Goal: Information Seeking & Learning: Learn about a topic

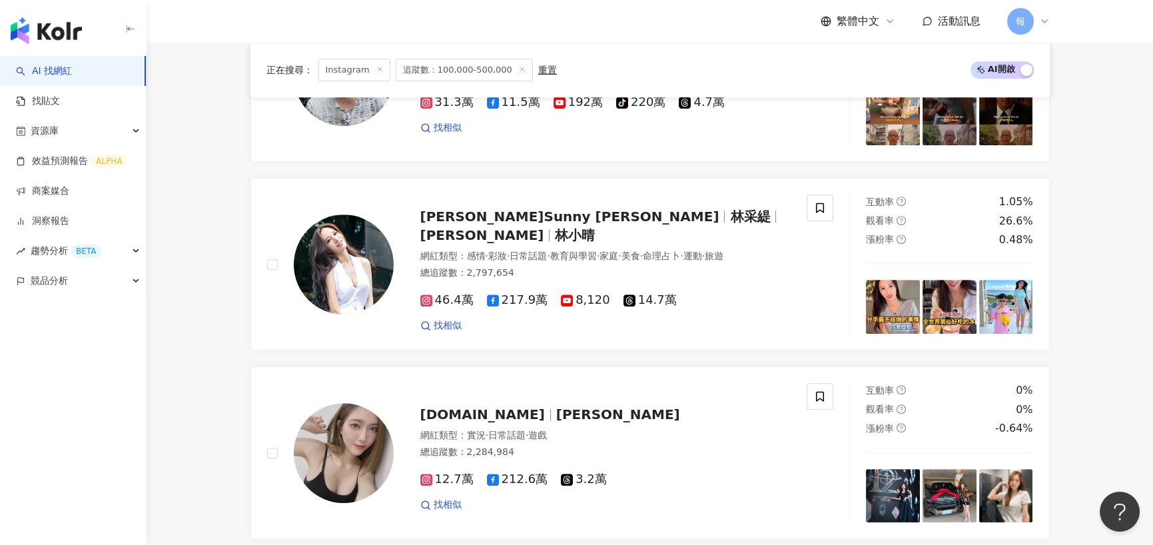
scroll to position [2131, 0]
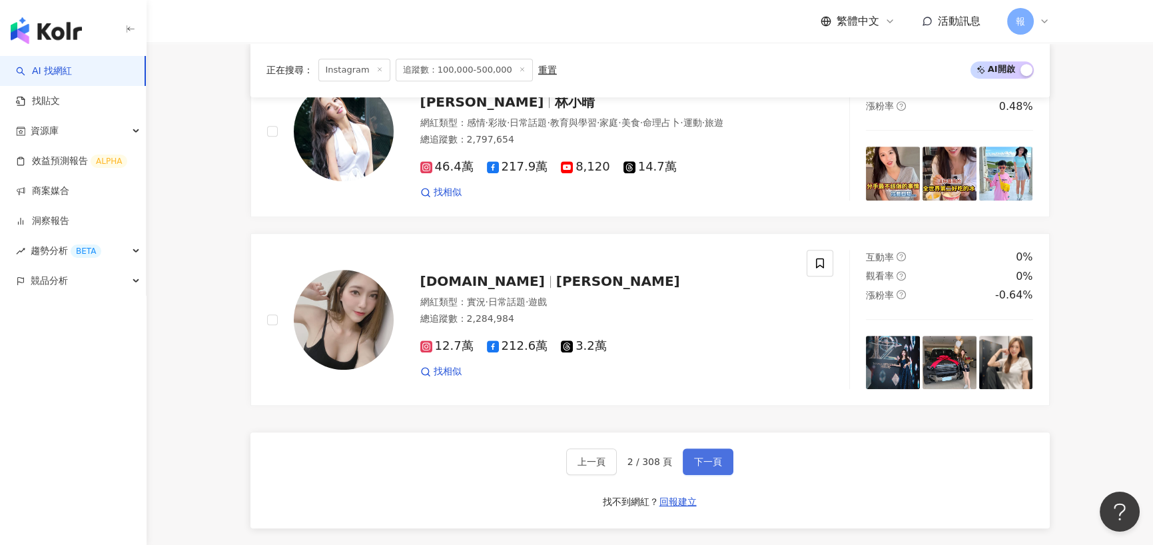
click at [717, 472] on button "下一頁" at bounding box center [708, 461] width 51 height 27
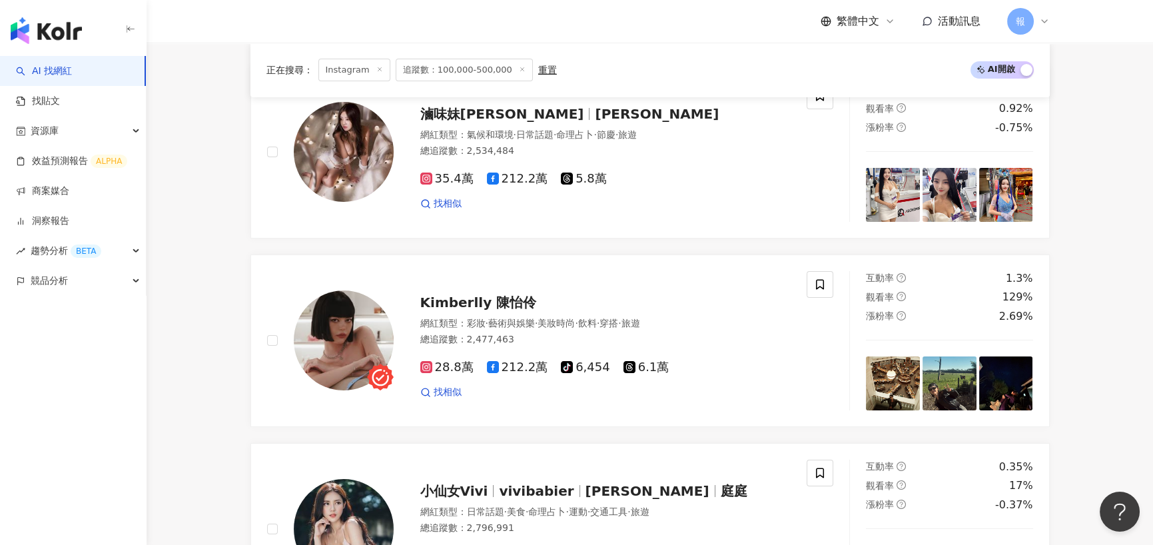
scroll to position [0, 0]
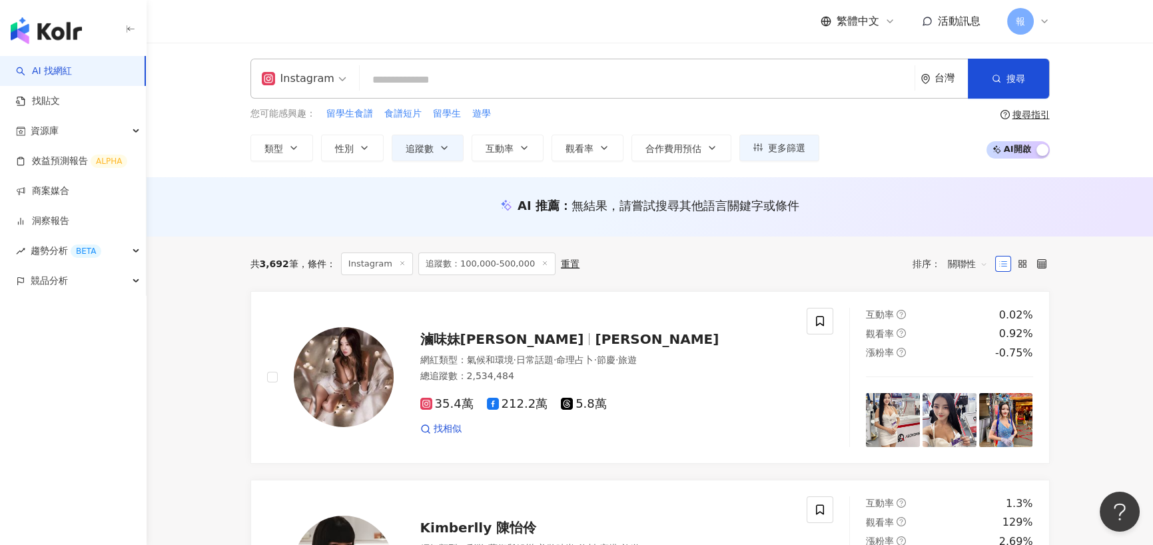
click at [465, 152] on div "類型 性別 追蹤數 互動率 觀看率 合作費用預估 更多篩選 ****** - ****** 不限 小型 奈米網紅 (<1萬) 微型網紅 (1萬-3萬) 小型網…" at bounding box center [534, 148] width 569 height 27
click at [453, 151] on button "追蹤數" at bounding box center [428, 148] width 72 height 27
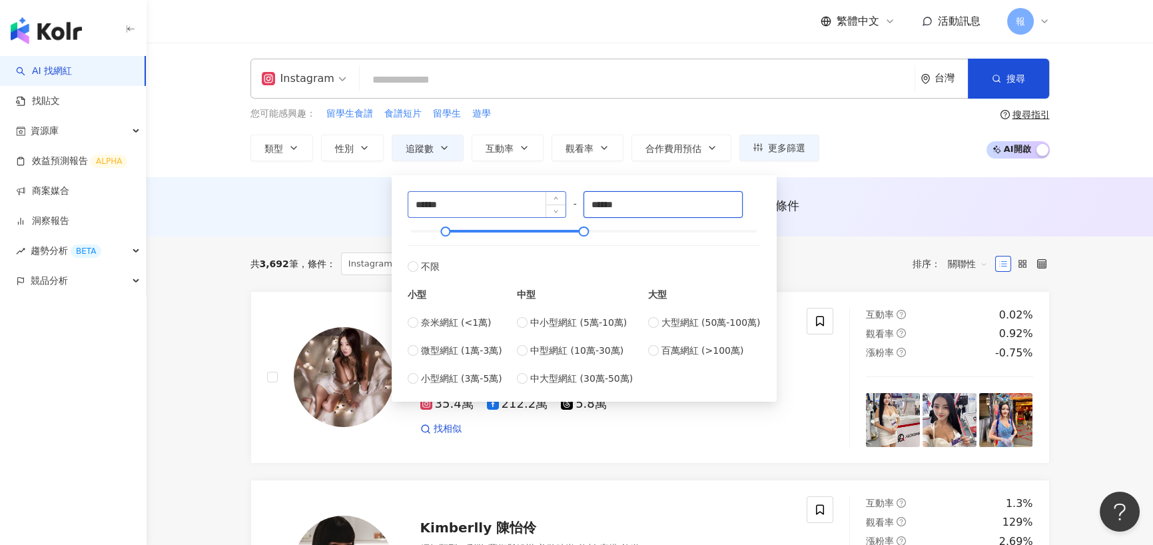
drag, startPoint x: 671, startPoint y: 202, endPoint x: 536, endPoint y: 208, distance: 135.3
click at [539, 208] on div "****** - ****** 不限 小型 奈米網紅 (<1萬) 微型網紅 (1萬-3萬) 小型網紅 (3萬-5萬) 中型 中小型網紅 (5萬-10萬) 中型…" at bounding box center [584, 288] width 353 height 194
type input "*******"
click at [907, 179] on div "AI 推薦 ： 無結果，請嘗試搜尋其他語言關鍵字或條件" at bounding box center [650, 206] width 1006 height 59
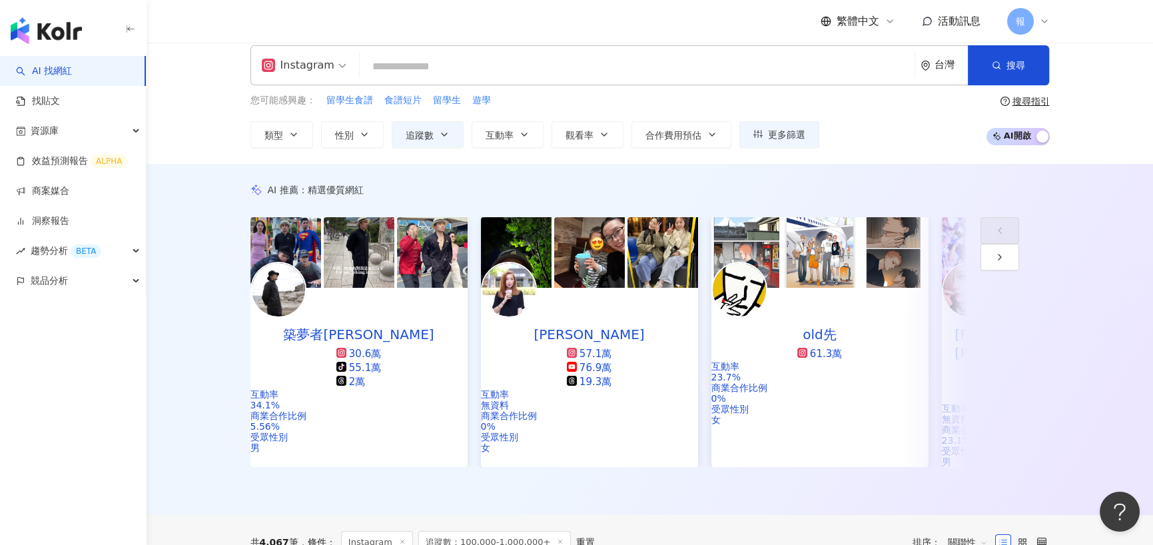
scroll to position [333, 0]
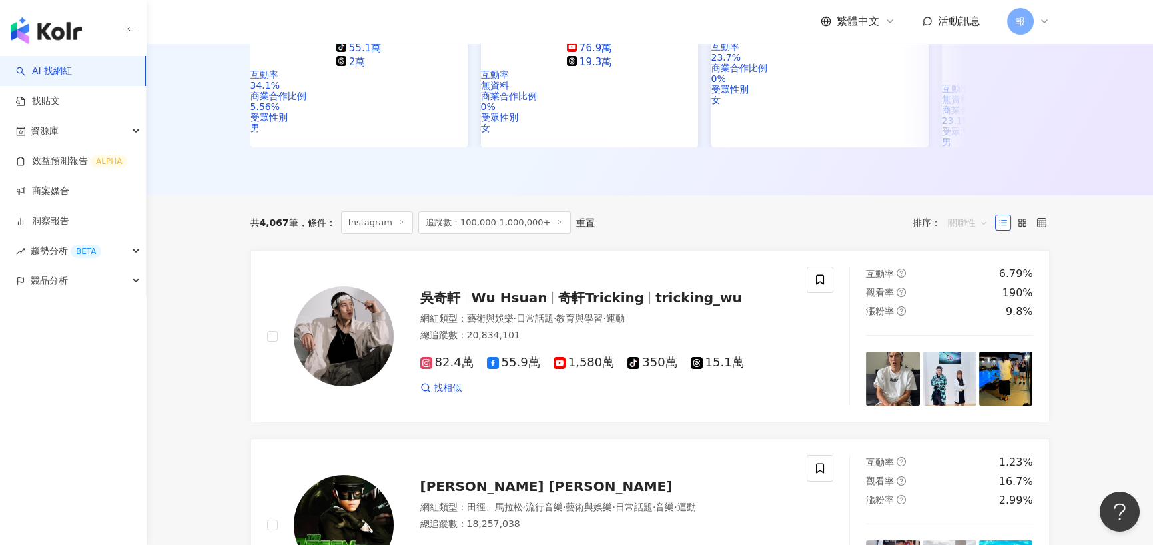
click at [979, 212] on span "關聯性" at bounding box center [968, 222] width 40 height 21
click at [975, 321] on div "觀看率" at bounding box center [966, 325] width 33 height 15
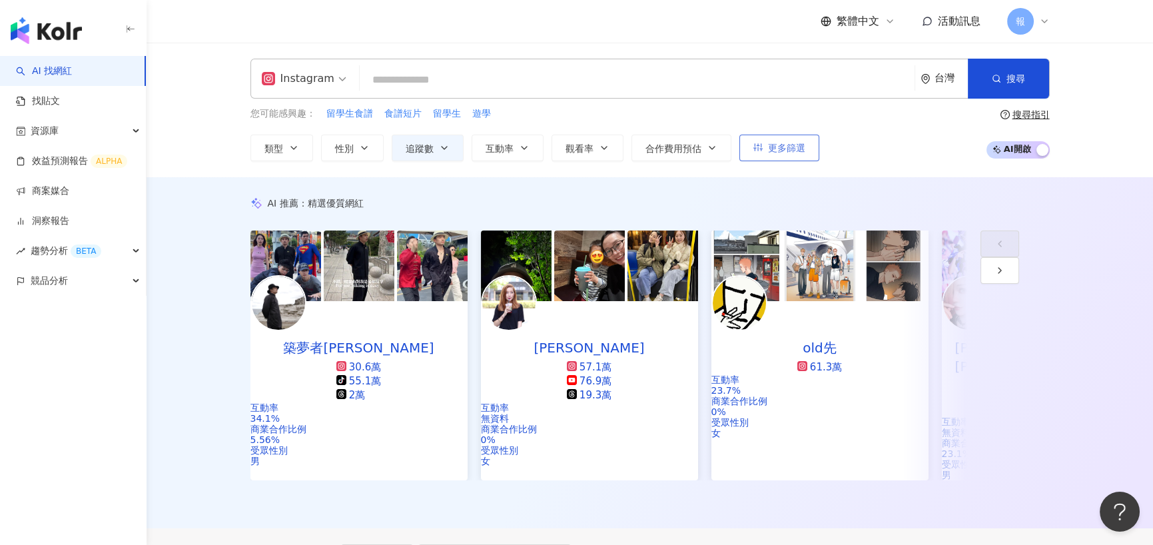
click at [769, 146] on span "更多篩選" at bounding box center [786, 148] width 37 height 11
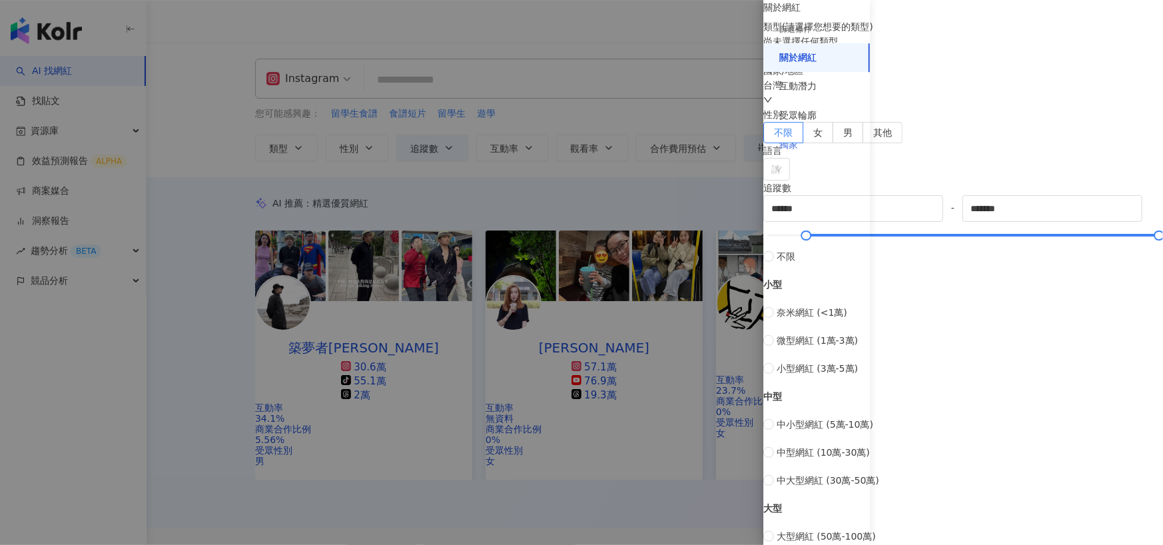
click at [827, 142] on div "獨家" at bounding box center [816, 145] width 107 height 29
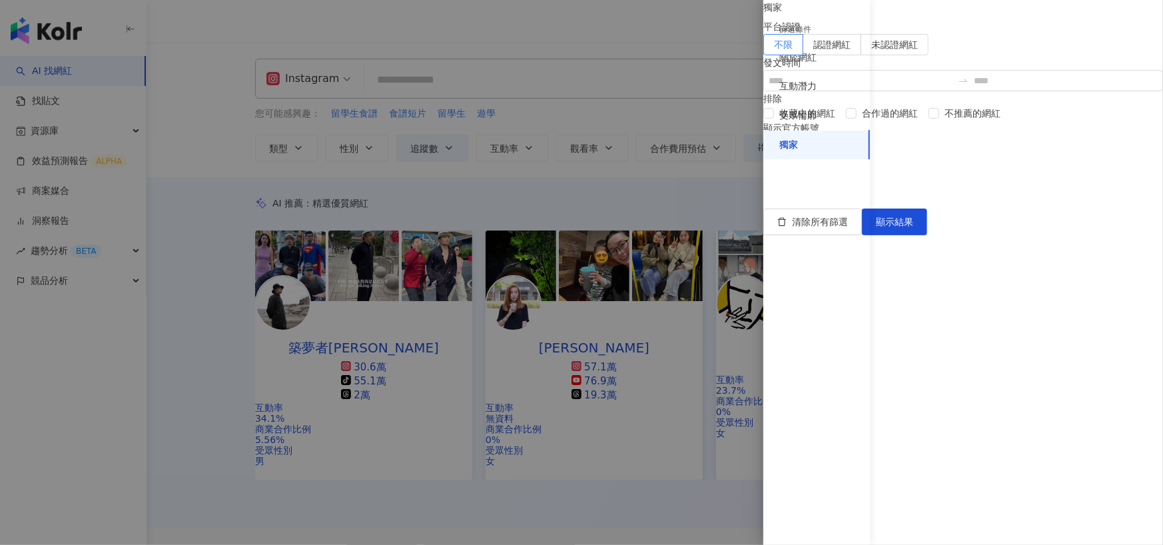
click at [832, 41] on div "篩選條件" at bounding box center [816, 29] width 107 height 27
click at [830, 57] on div "關於網紅" at bounding box center [816, 57] width 107 height 29
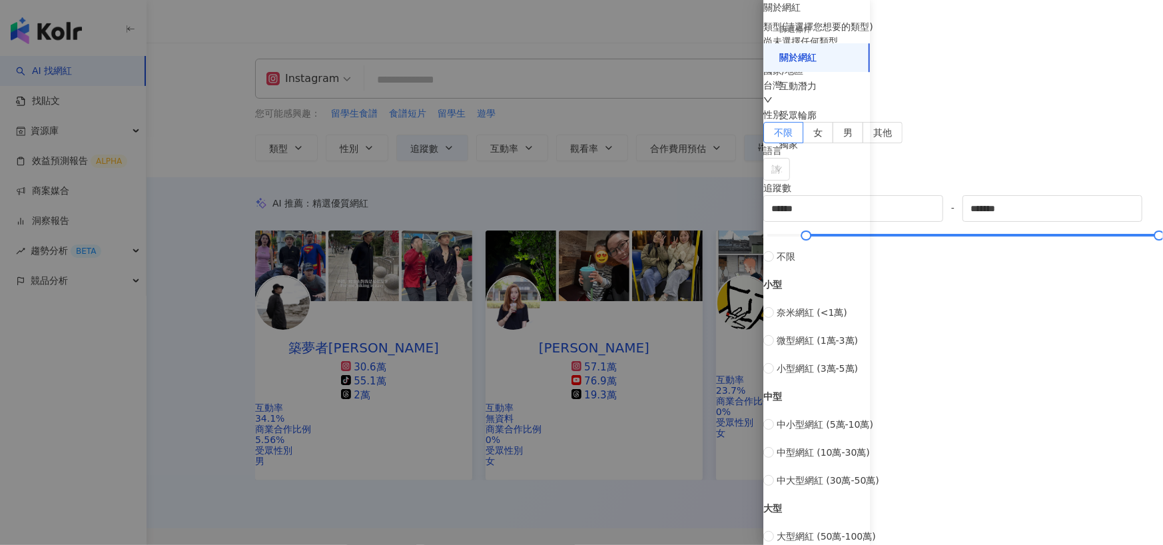
click at [976, 107] on div "台灣" at bounding box center [963, 92] width 400 height 29
click at [1010, 260] on div "台灣" at bounding box center [1027, 253] width 35 height 15
click at [705, 473] on div at bounding box center [581, 272] width 1163 height 545
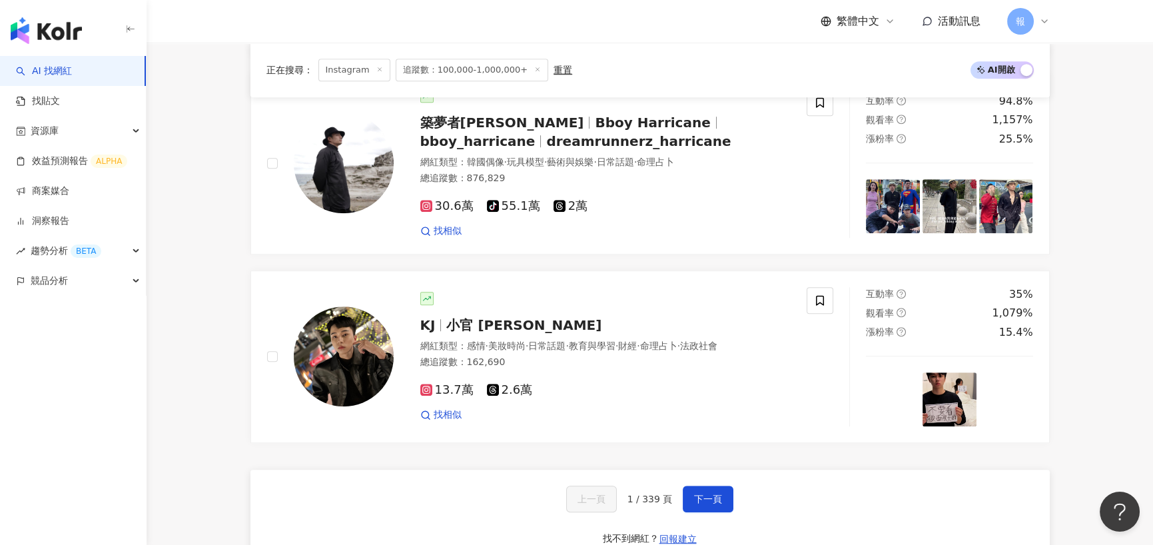
scroll to position [2397, 0]
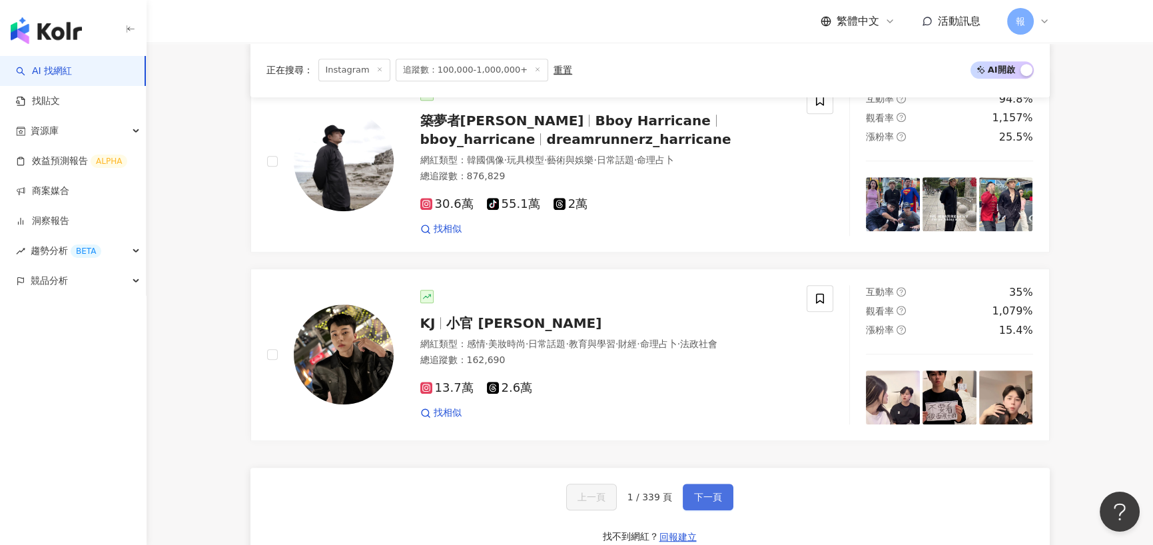
click at [711, 491] on span "下一頁" at bounding box center [708, 496] width 28 height 11
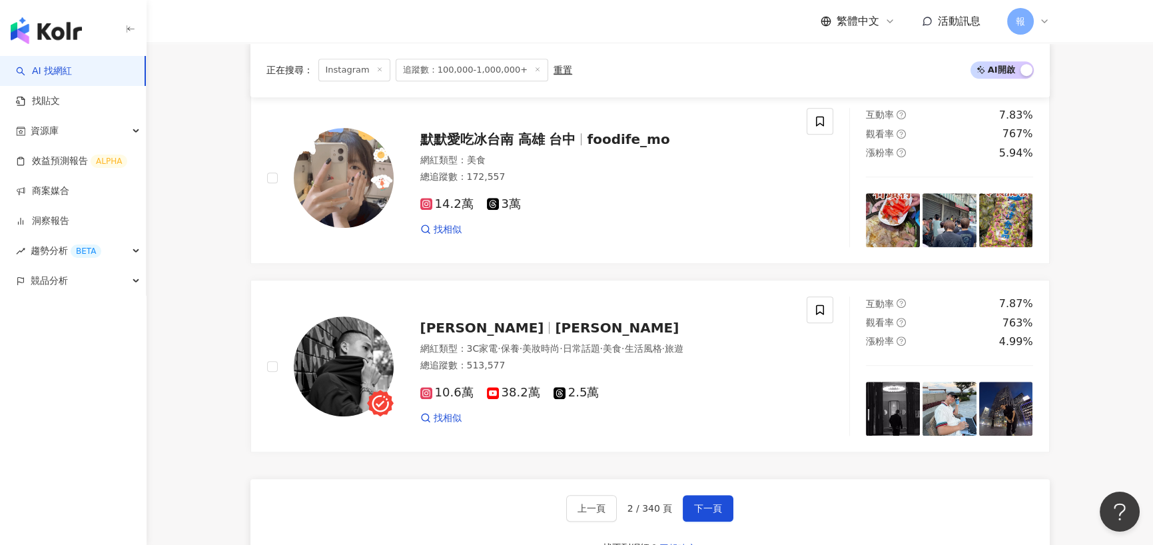
scroll to position [2483, 0]
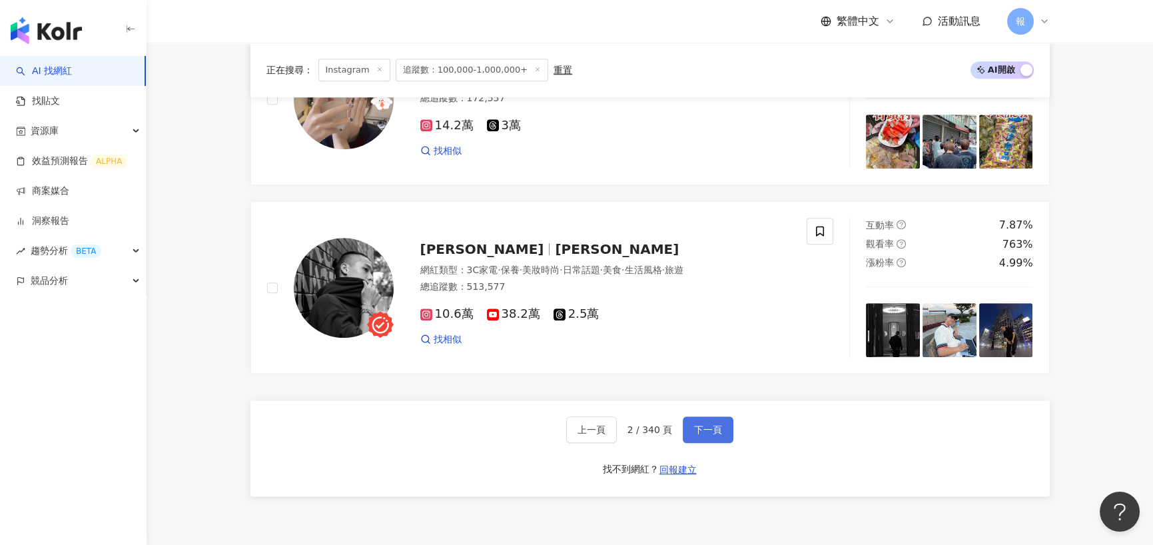
click at [714, 424] on span "下一頁" at bounding box center [708, 429] width 28 height 11
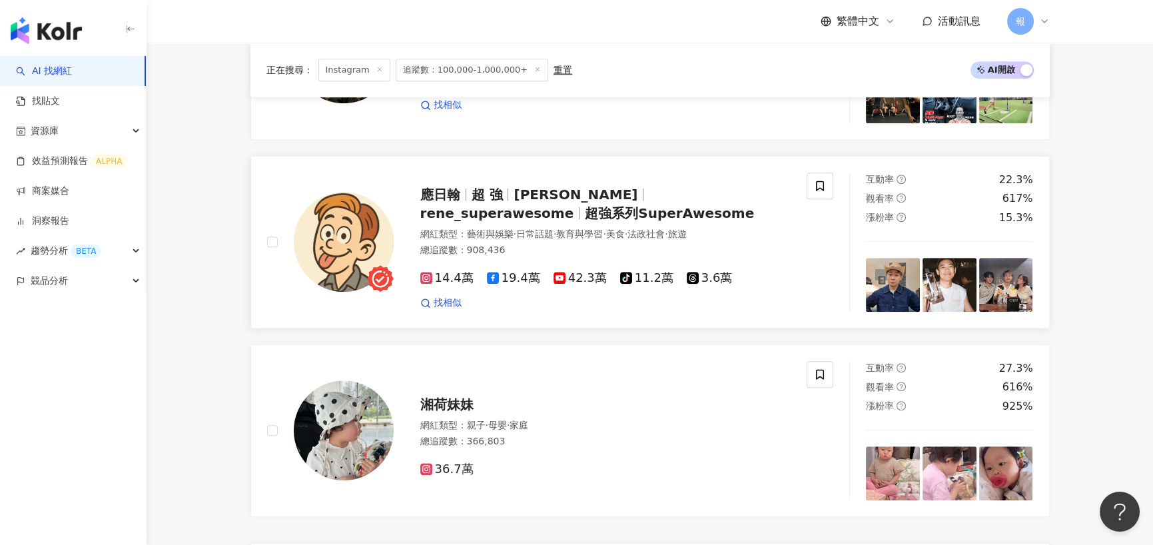
scroll to position [2388, 0]
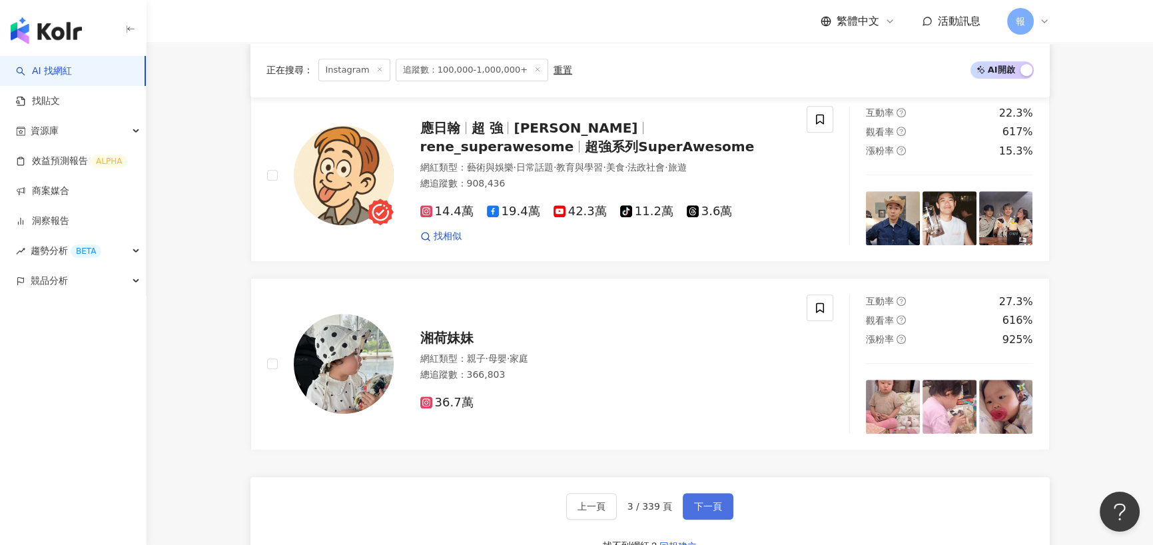
click at [699, 493] on button "下一頁" at bounding box center [708, 506] width 51 height 27
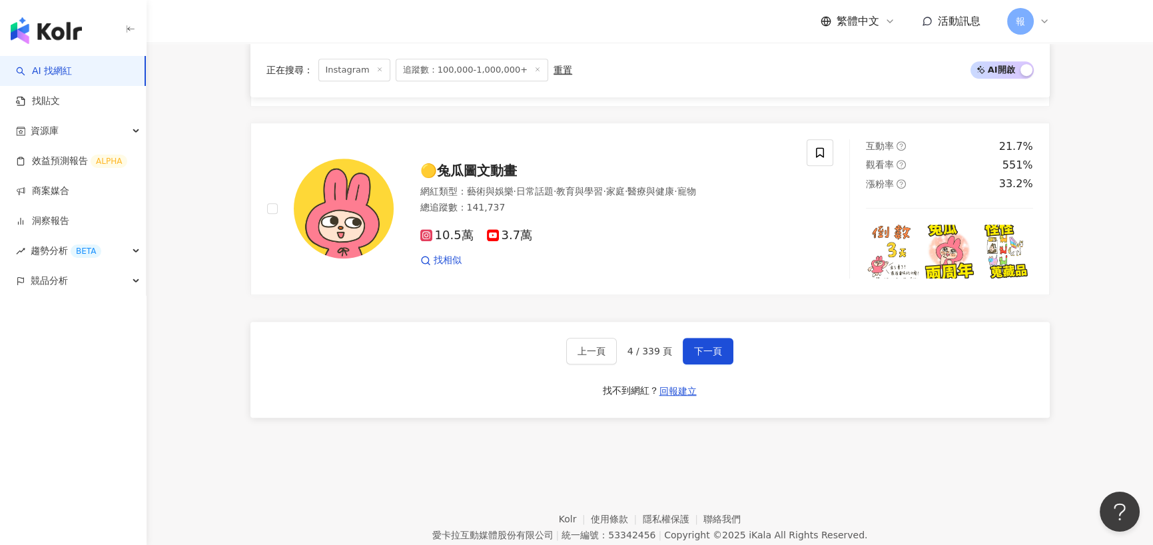
scroll to position [2569, 0]
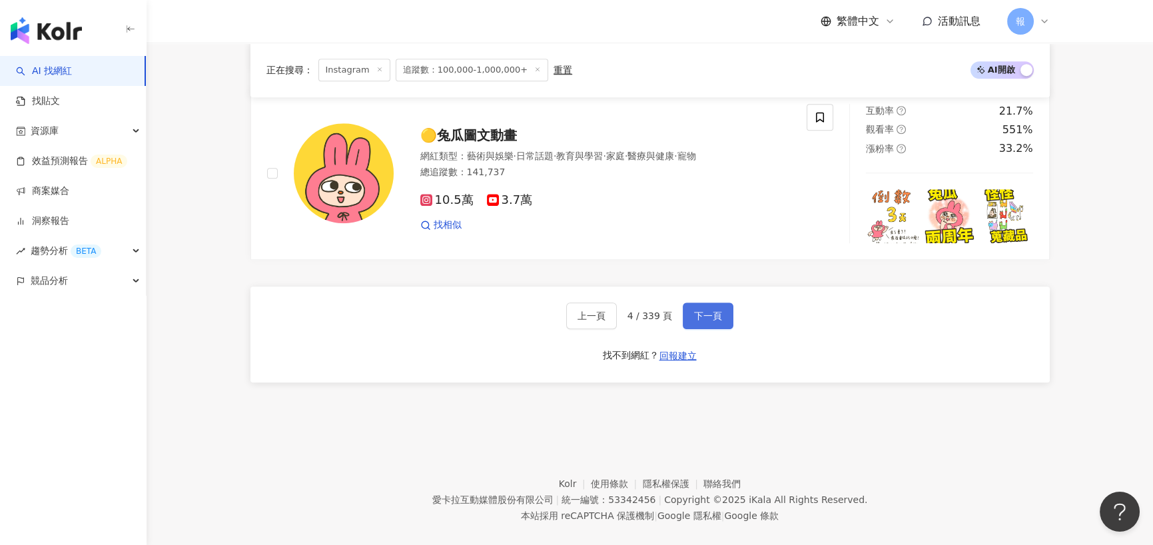
click at [714, 306] on button "下一頁" at bounding box center [708, 315] width 51 height 27
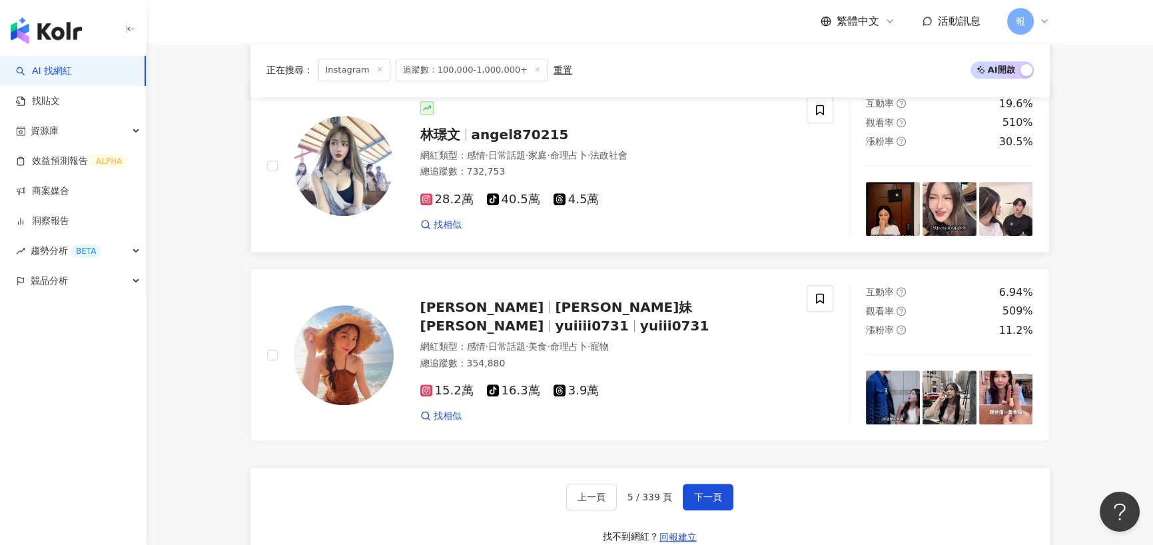
scroll to position [2436, 0]
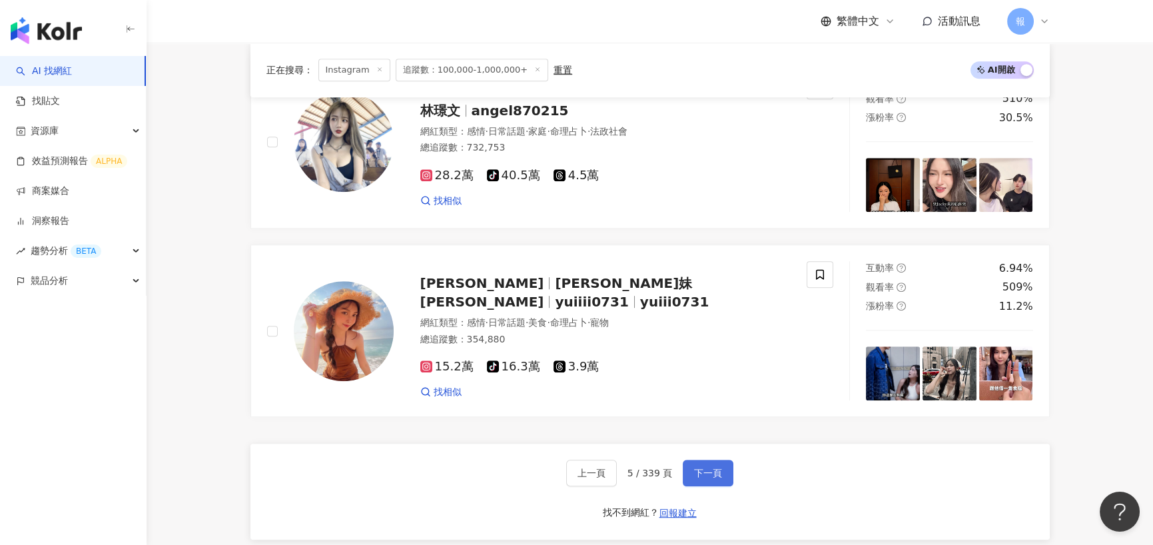
click at [703, 467] on span "下一頁" at bounding box center [708, 472] width 28 height 11
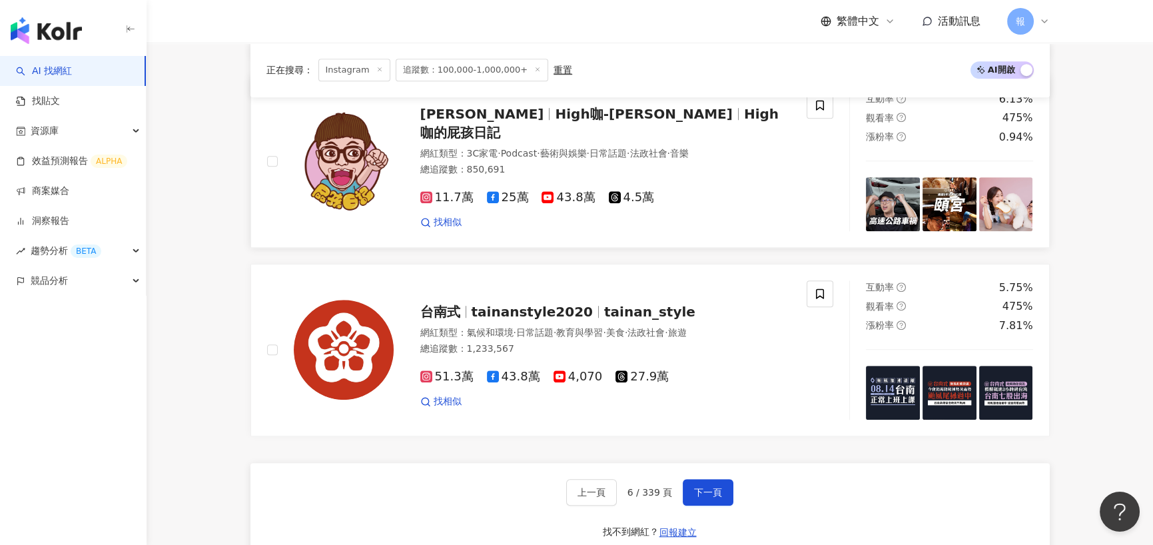
scroll to position [2569, 0]
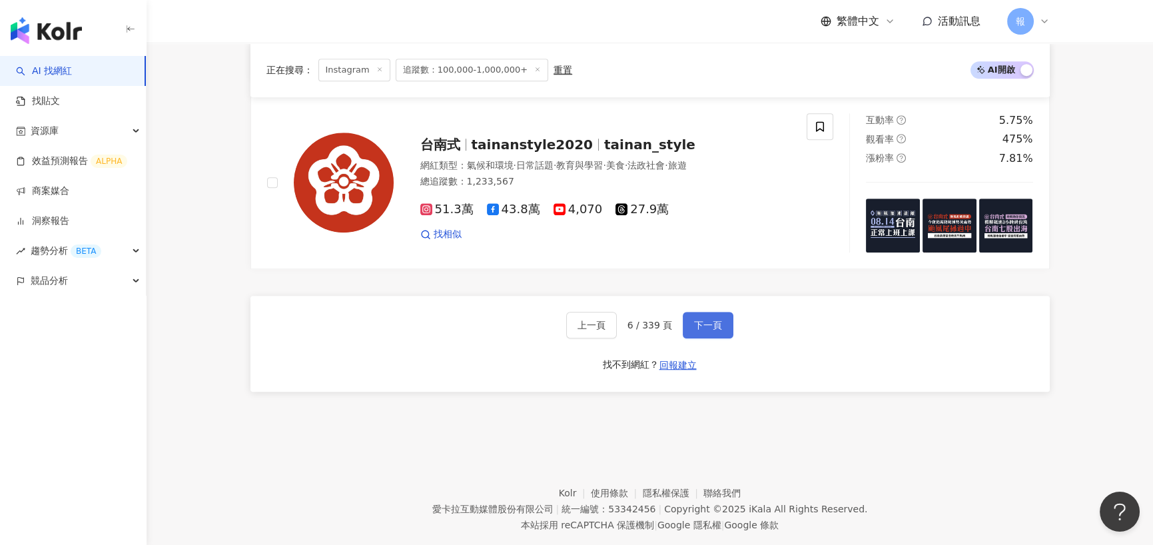
click at [723, 312] on button "下一頁" at bounding box center [708, 325] width 51 height 27
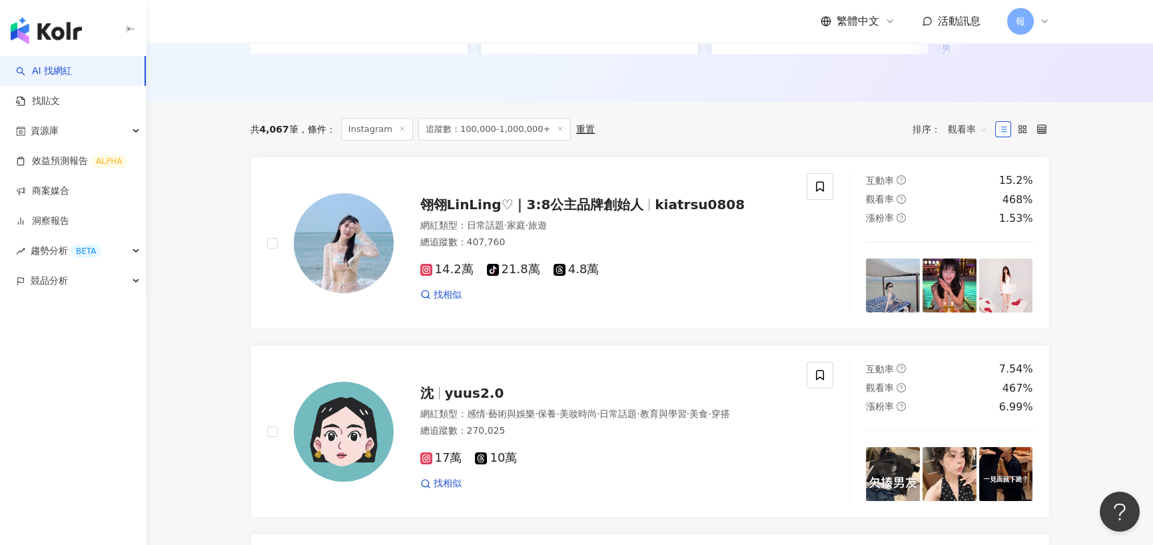
scroll to position [466, 0]
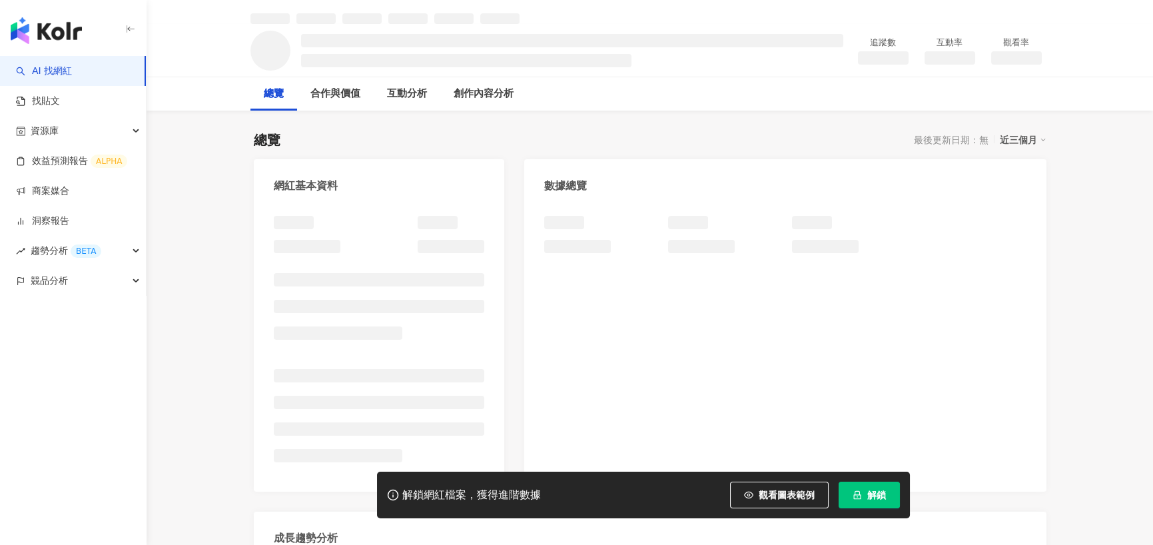
scroll to position [67, 0]
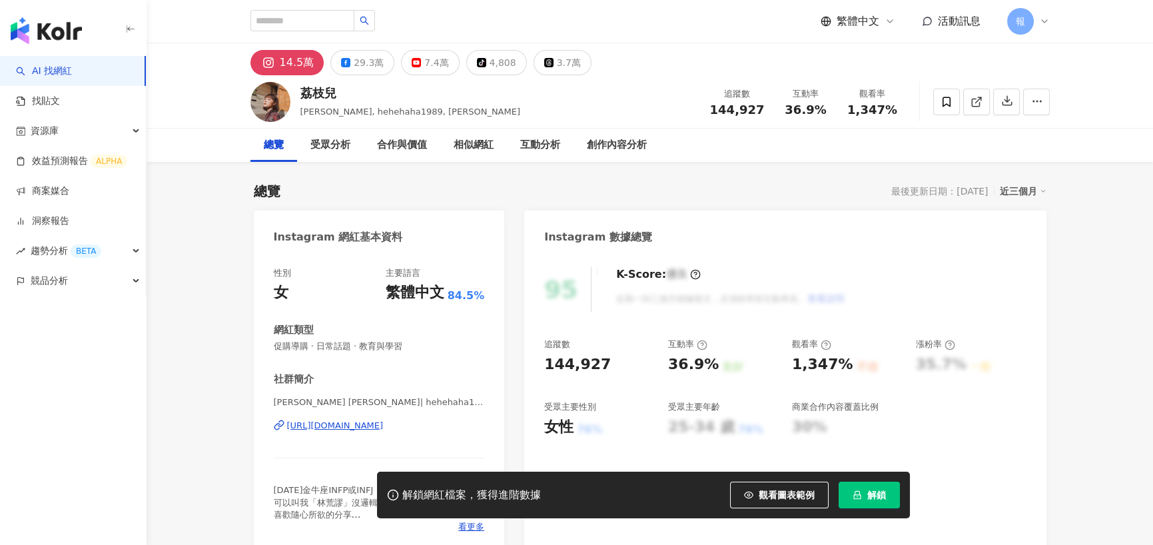
click at [341, 420] on div "https://www.instagram.com/hehehaha1989/" at bounding box center [335, 426] width 97 height 12
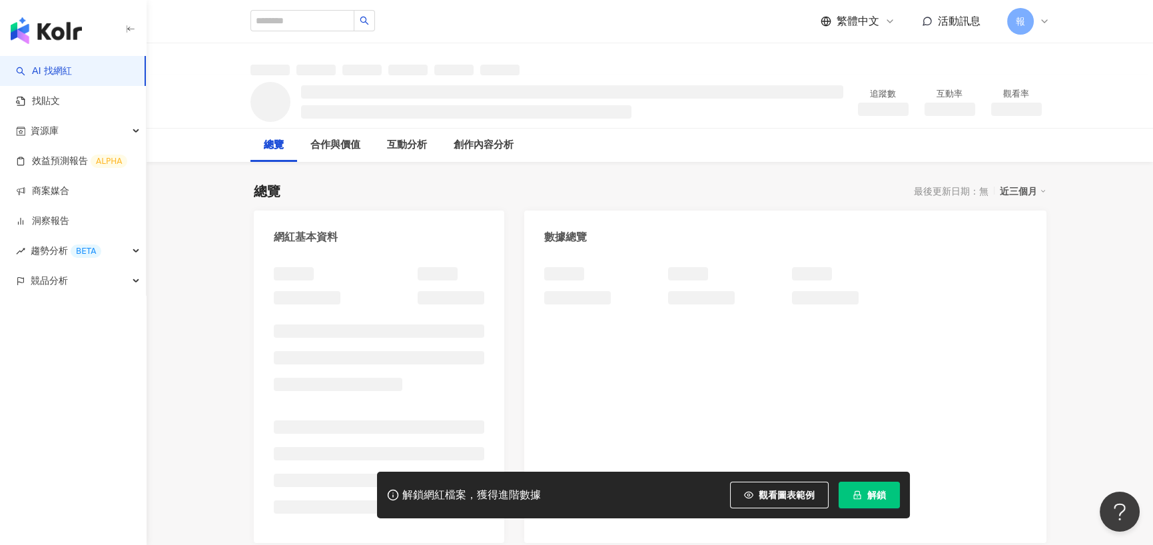
scroll to position [133, 0]
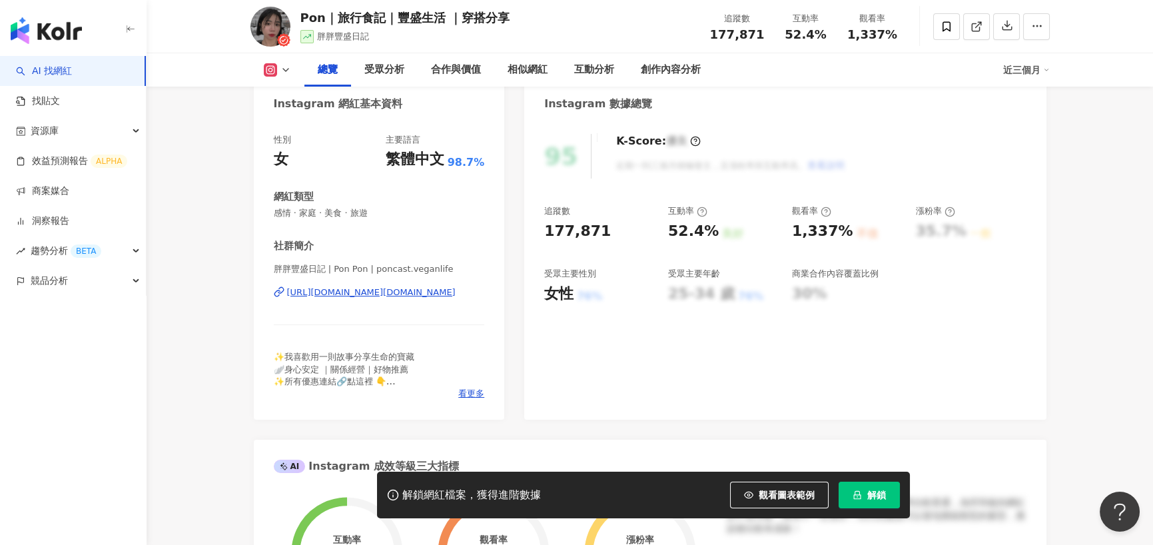
click at [350, 294] on div "https://www.instagram.com/poncast.veganlife/" at bounding box center [371, 292] width 168 height 12
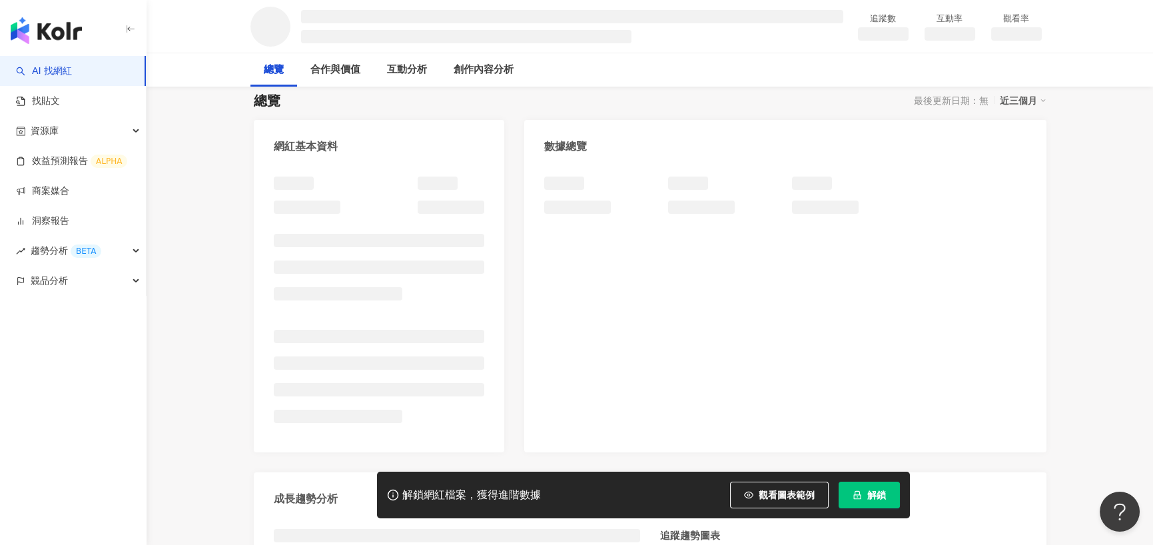
scroll to position [133, 0]
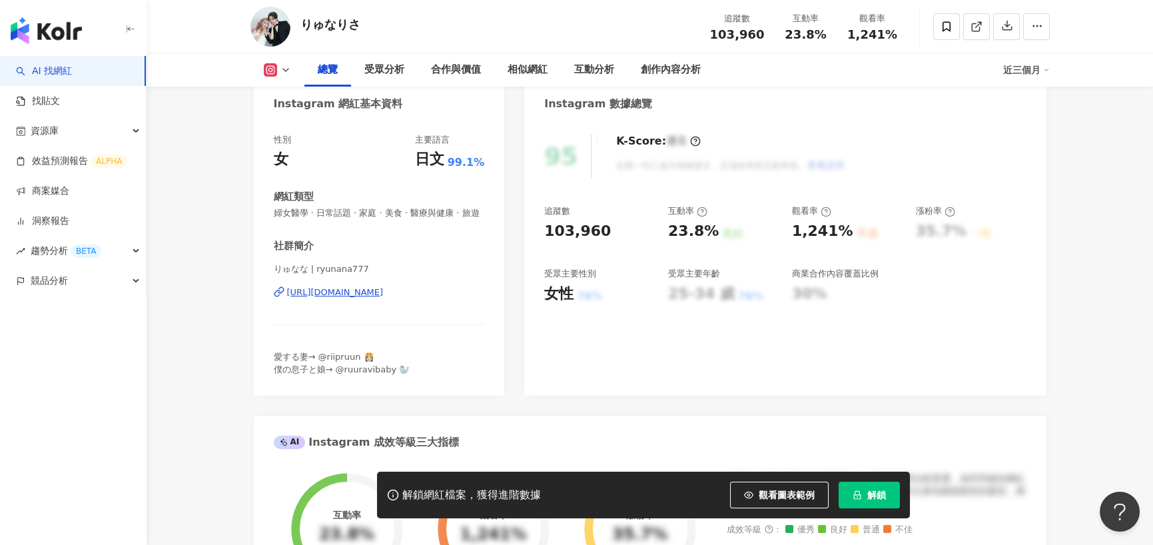
click at [359, 298] on div "https://www.instagram.com/ryunana777/" at bounding box center [335, 292] width 97 height 12
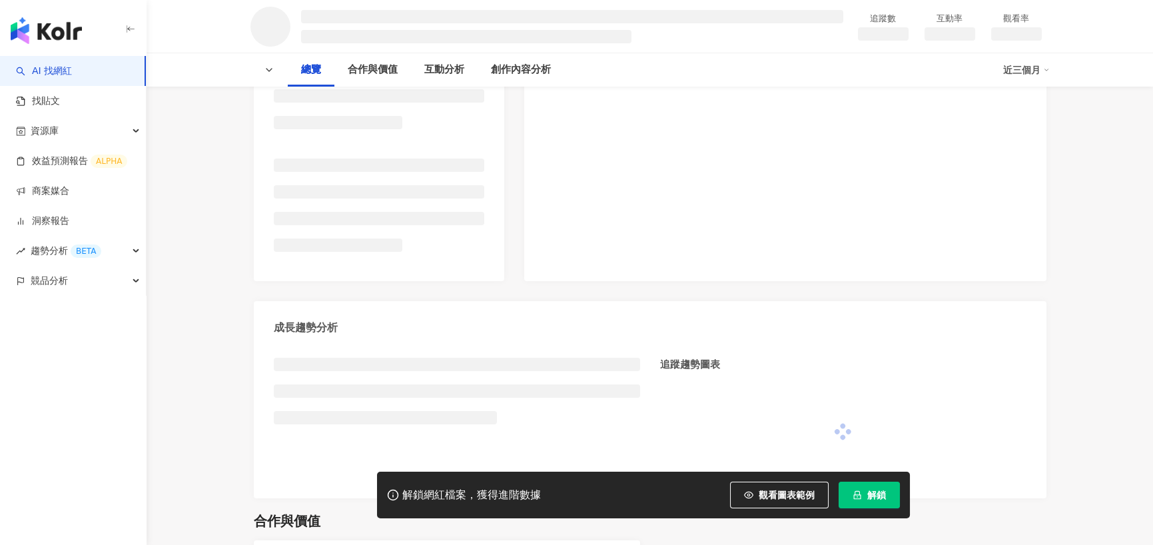
scroll to position [266, 0]
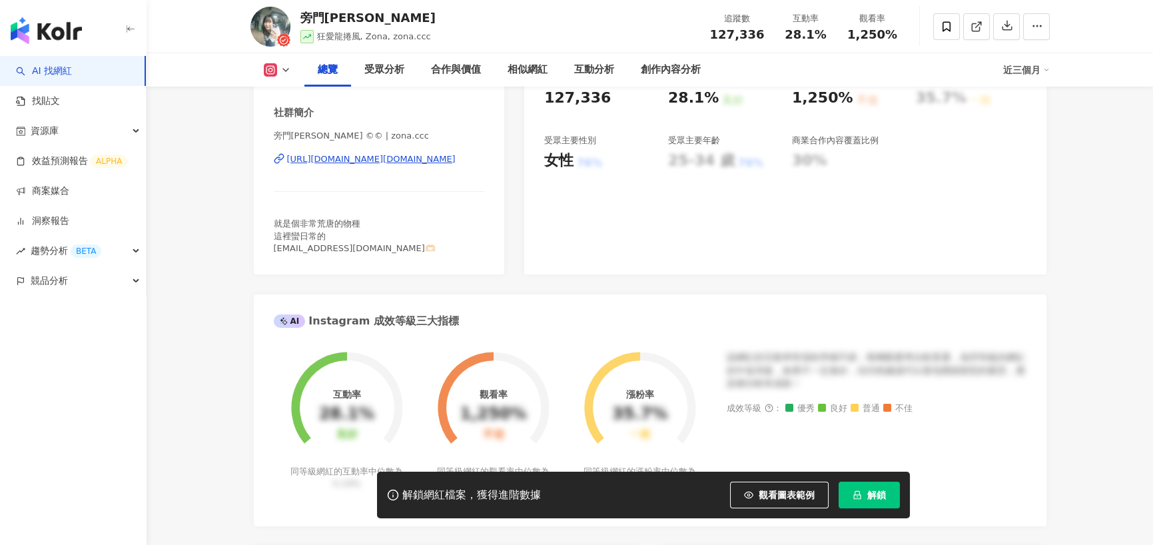
click at [345, 165] on div "https://www.instagram.com/zona.ccc/" at bounding box center [371, 159] width 168 height 12
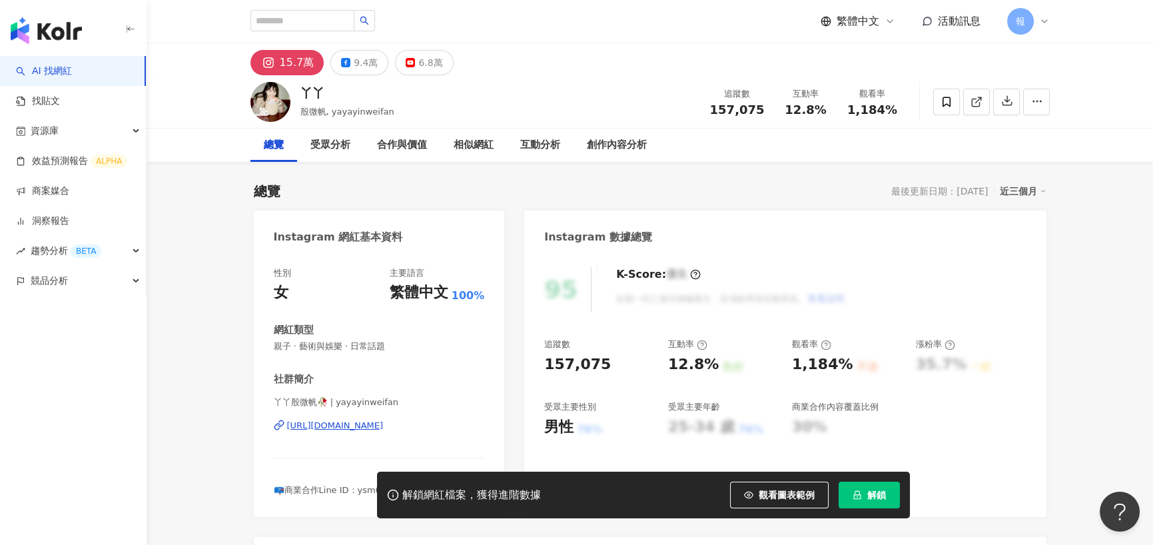
click at [339, 426] on div "https://www.instagram.com/yayayinweifan/" at bounding box center [335, 426] width 97 height 12
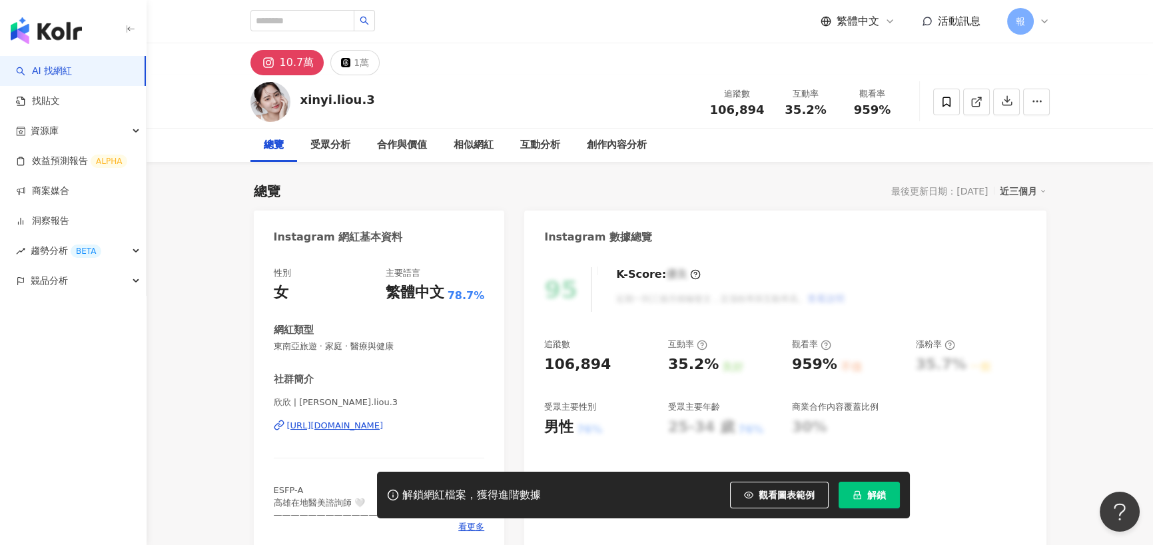
click at [337, 420] on div "[URL][DOMAIN_NAME]" at bounding box center [335, 426] width 97 height 12
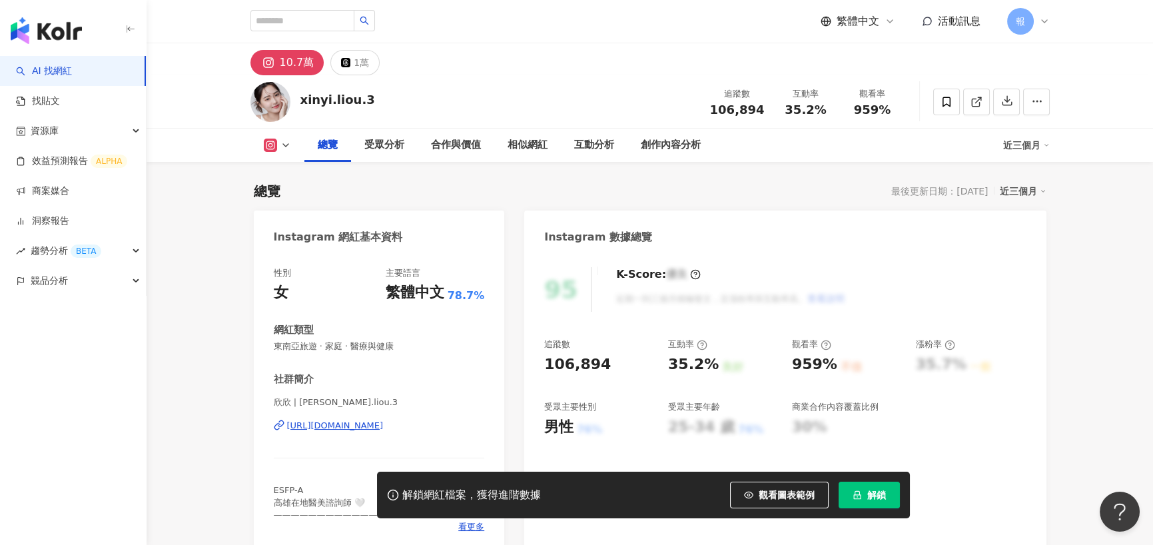
scroll to position [200, 0]
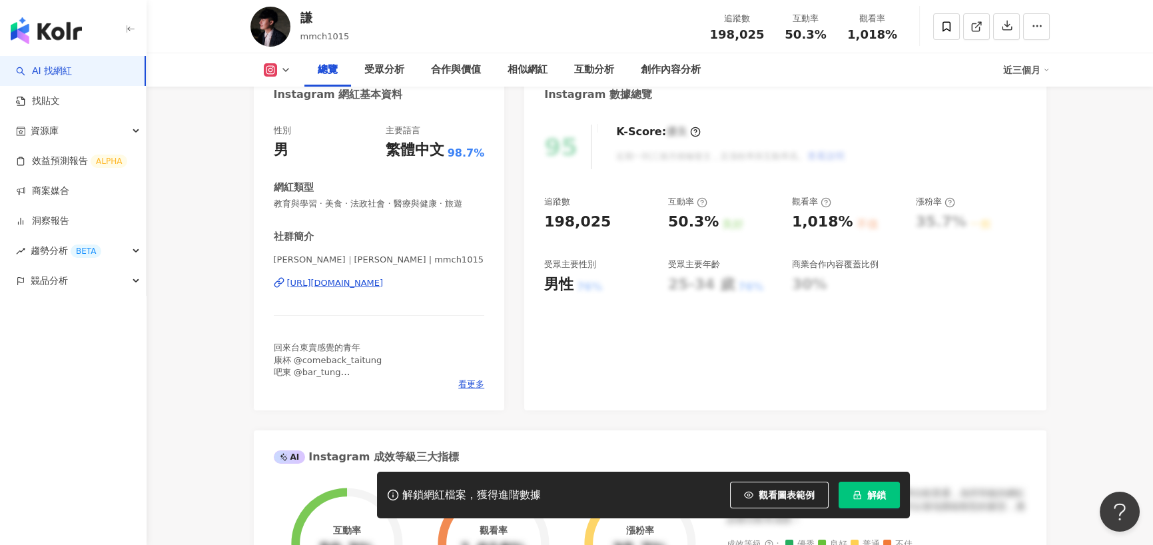
scroll to position [200, 0]
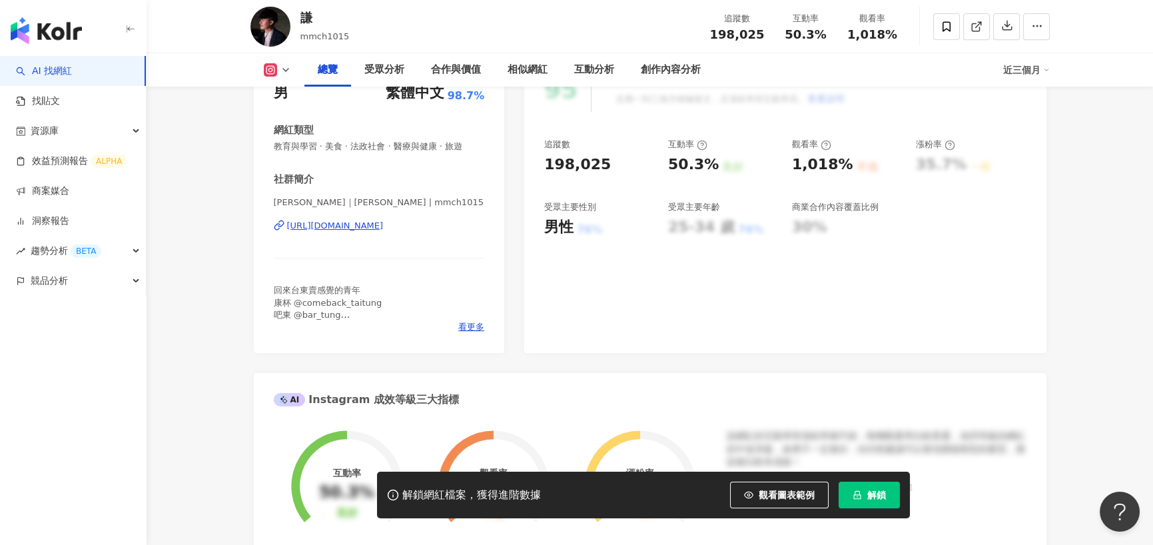
click at [319, 222] on div "[URL][DOMAIN_NAME]" at bounding box center [335, 226] width 97 height 12
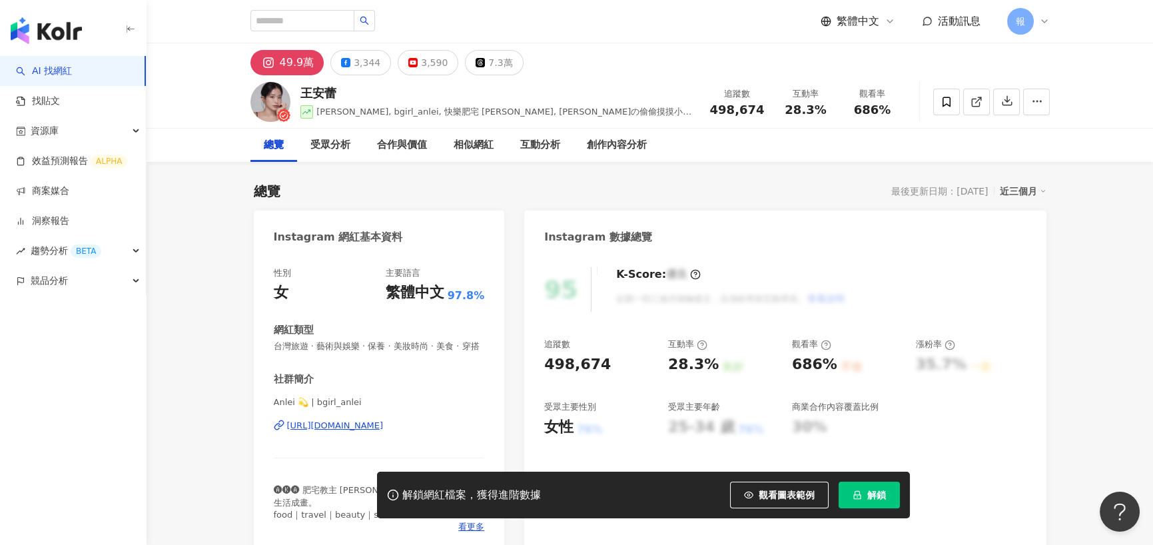
click at [363, 396] on div "Anlei 💫 | bgirl_anlei https://www.instagram.com/bgirl_anlei/" at bounding box center [379, 435] width 211 height 78
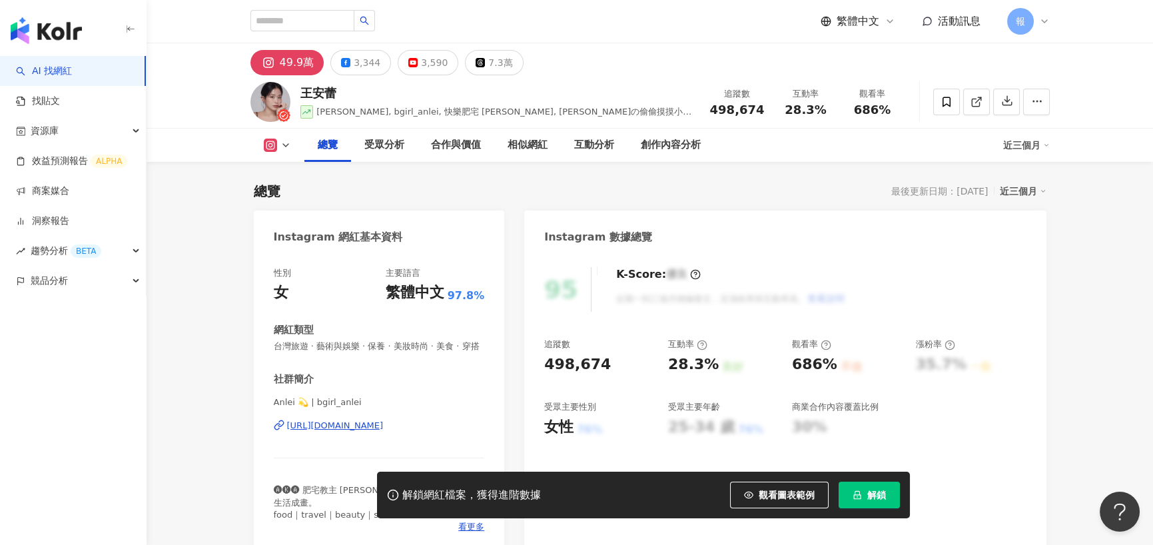
scroll to position [133, 0]
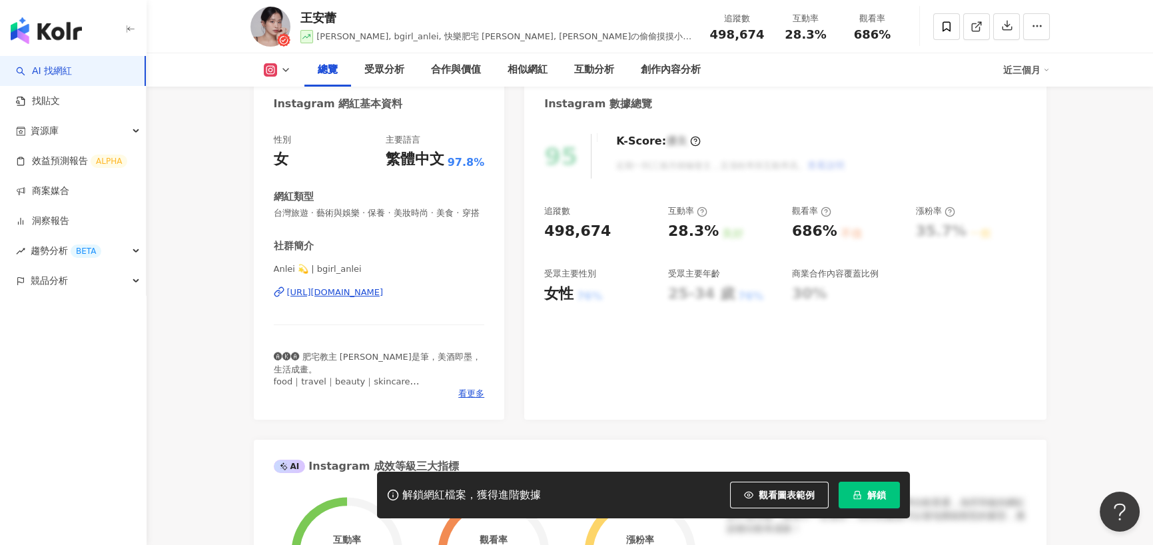
click at [378, 296] on div "Anlei 💫 | bgirl_anlei https://www.instagram.com/bgirl_anlei/" at bounding box center [379, 302] width 211 height 78
click at [378, 298] on div "https://www.instagram.com/bgirl_anlei/" at bounding box center [335, 292] width 97 height 12
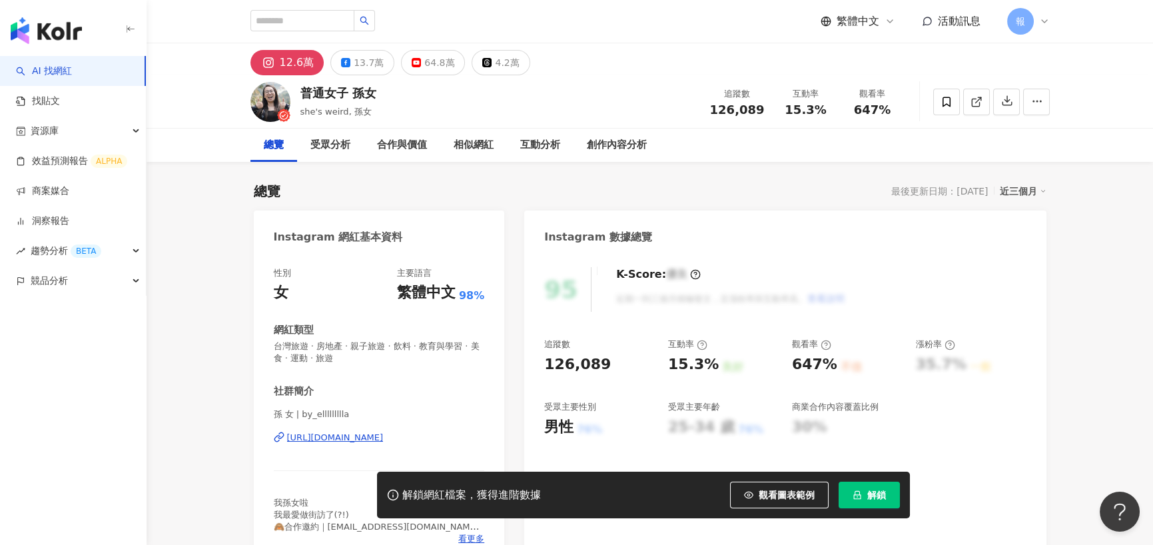
click at [325, 439] on div "[URL][DOMAIN_NAME]" at bounding box center [335, 438] width 97 height 12
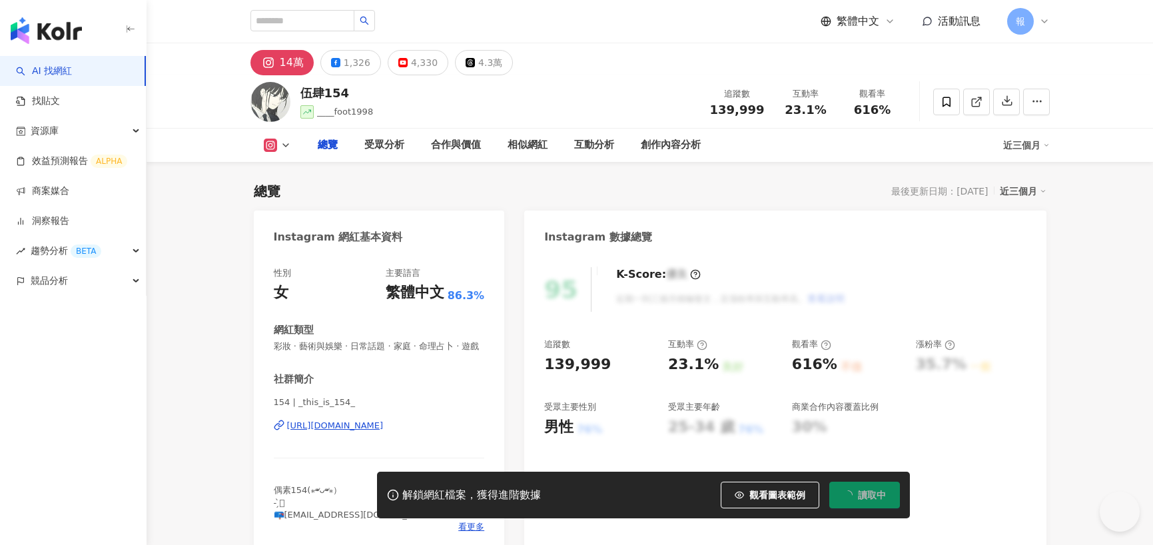
click at [348, 432] on div "https://www.instagram.com/_this_is_154_/" at bounding box center [335, 426] width 97 height 12
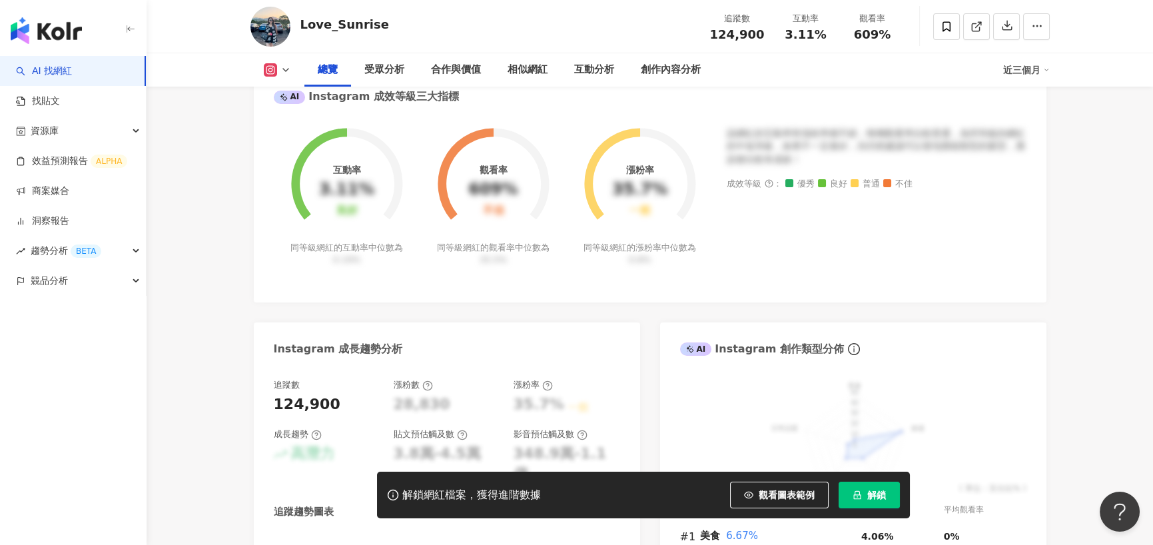
scroll to position [599, 0]
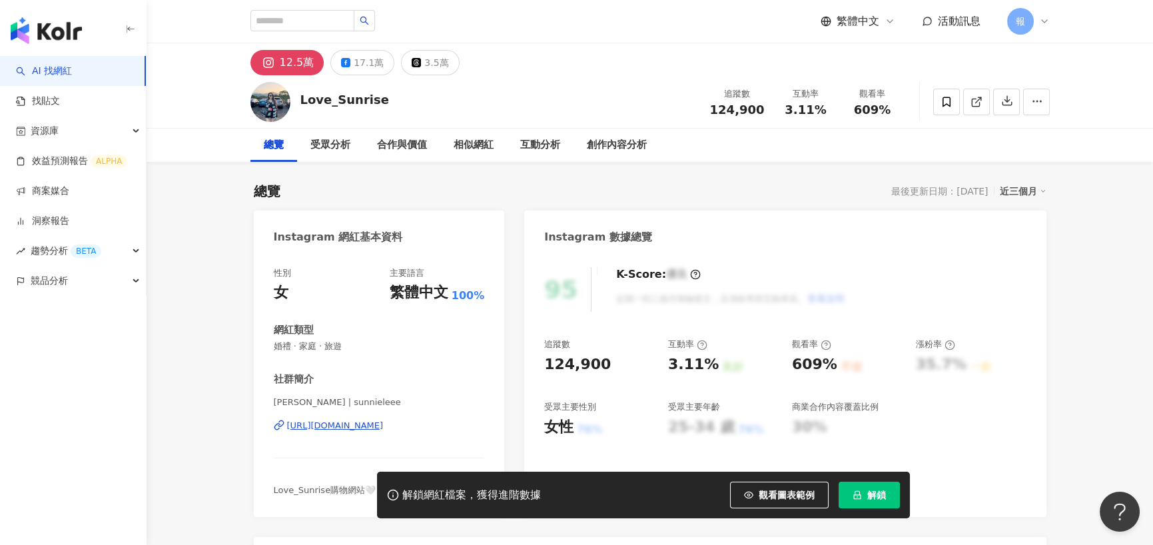
click at [316, 433] on div "Lee Sunnie | sunnieleee https://www.instagram.com/sunnieleee/" at bounding box center [379, 435] width 211 height 78
click at [321, 426] on div "https://www.instagram.com/sunnieleee/" at bounding box center [335, 426] width 97 height 12
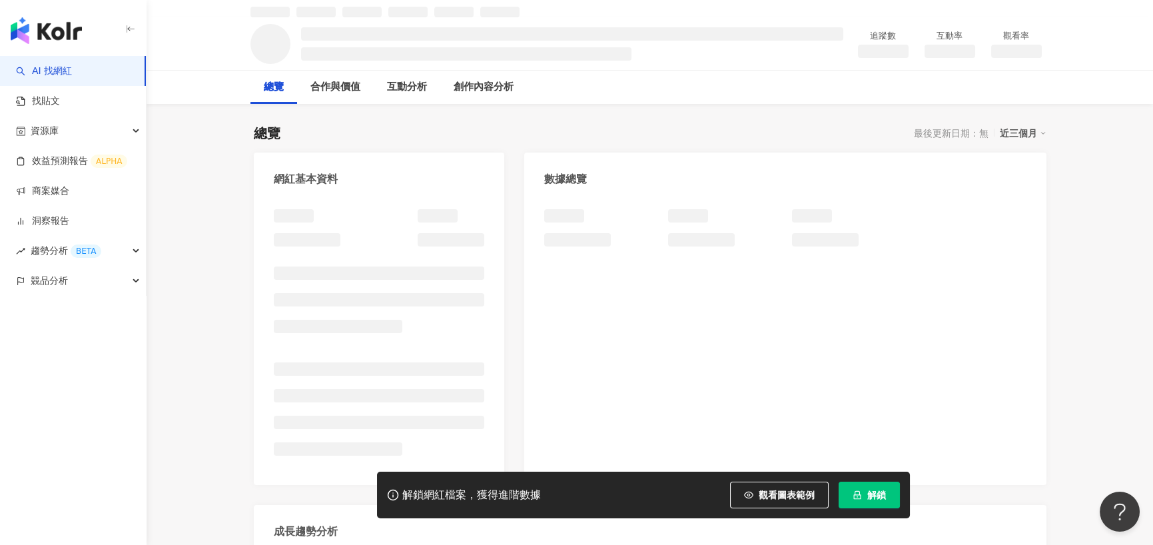
scroll to position [67, 0]
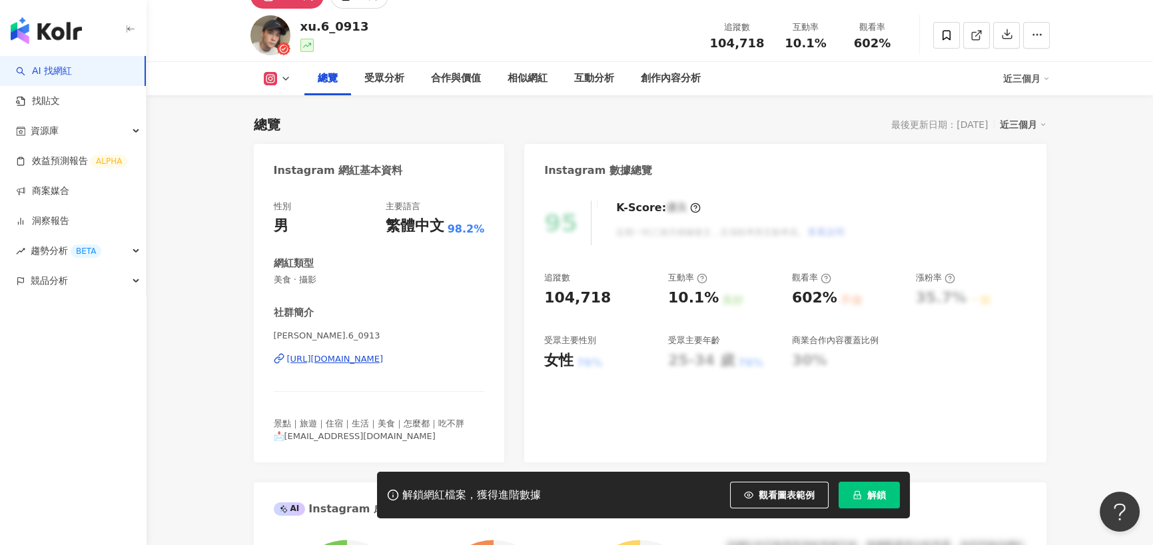
scroll to position [52, 0]
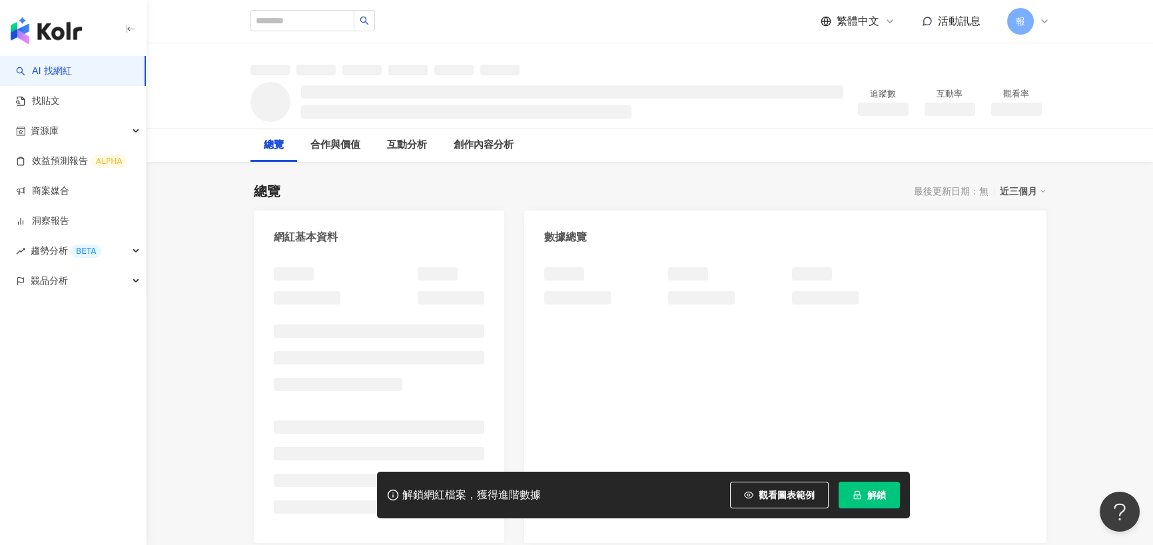
click at [328, 294] on div at bounding box center [379, 285] width 211 height 37
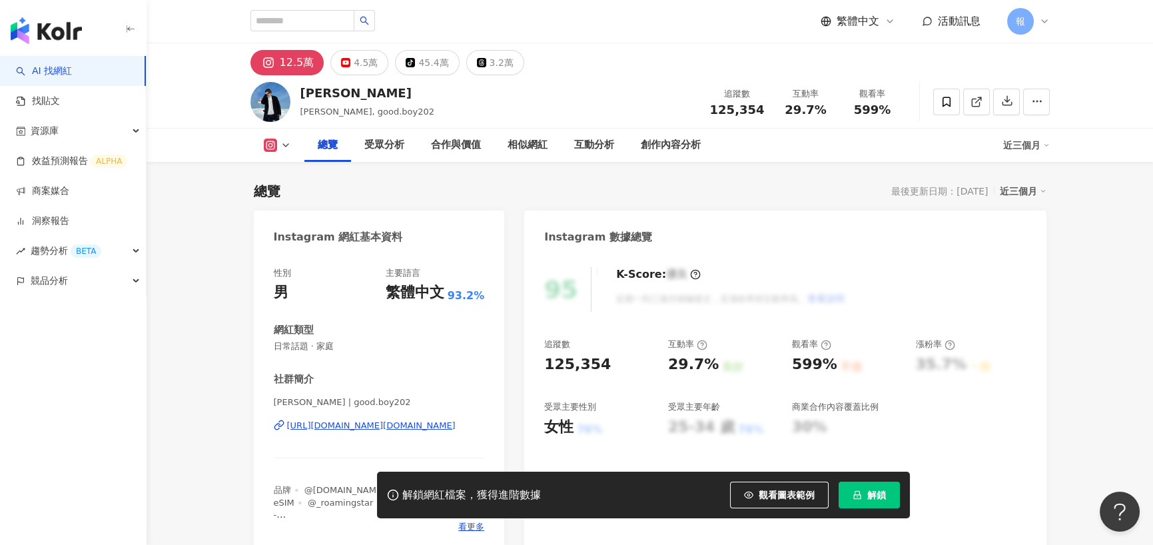
scroll to position [133, 0]
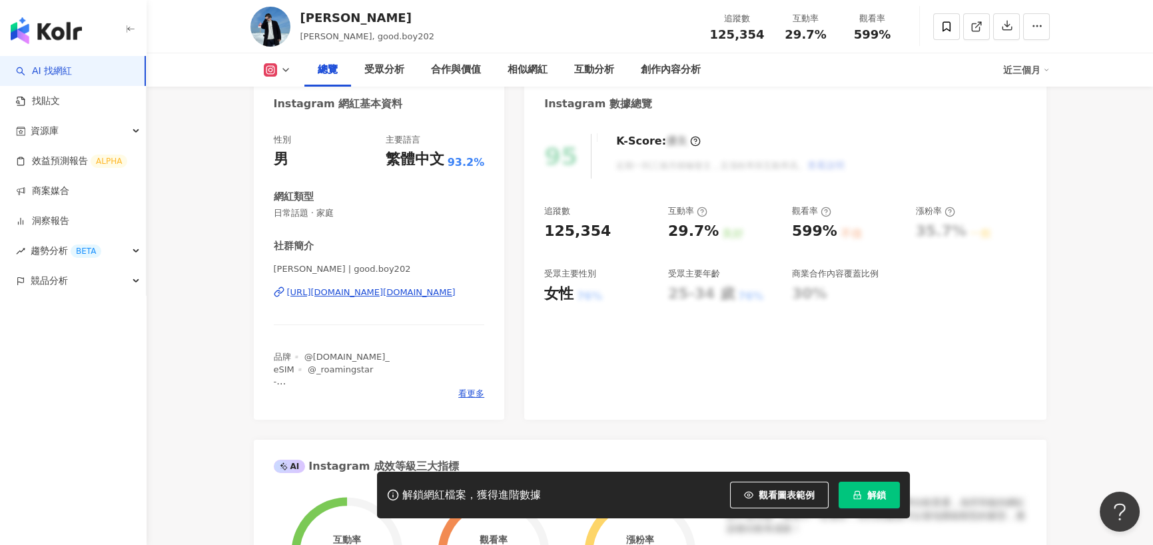
click at [360, 298] on div "https://www.instagram.com/good.boy202/" at bounding box center [371, 292] width 168 height 12
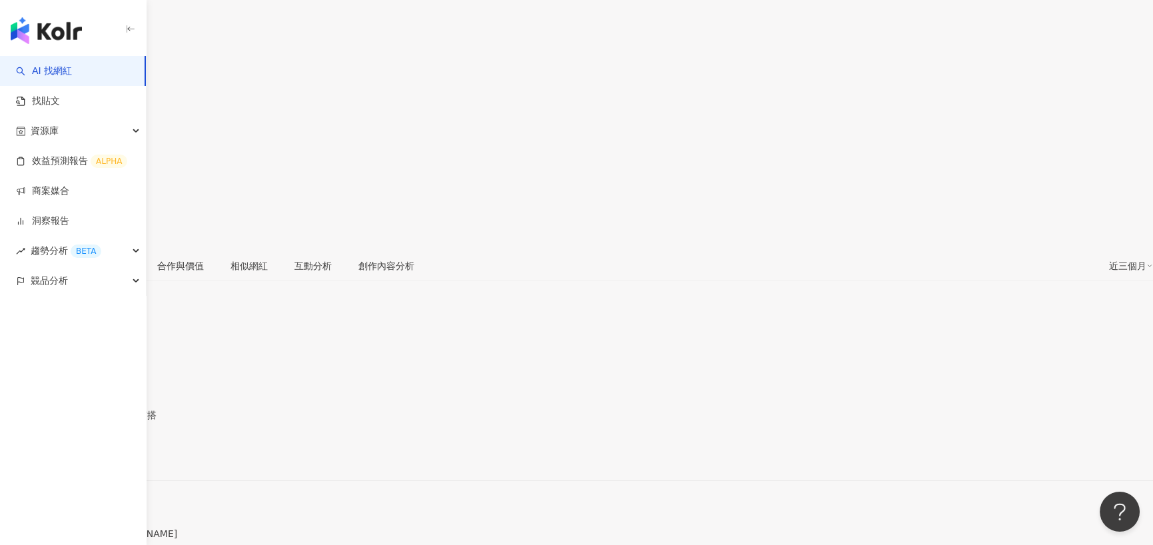
scroll to position [133, 0]
click at [117, 449] on div "[URL][DOMAIN_NAME]" at bounding box center [65, 454] width 104 height 11
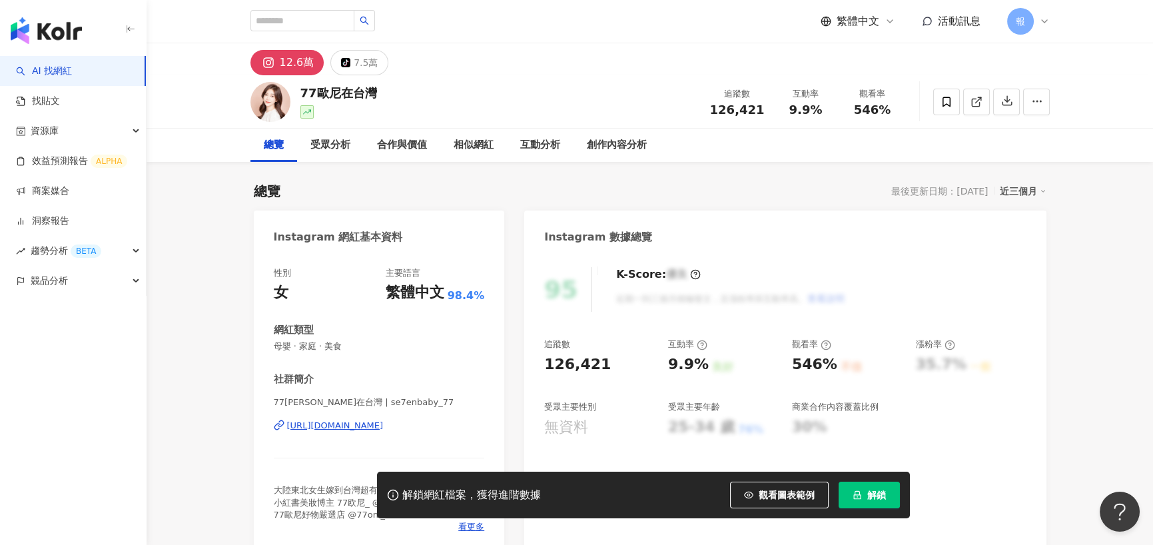
click at [322, 423] on div "https://www.instagram.com/se7enbaby_77/" at bounding box center [335, 426] width 97 height 12
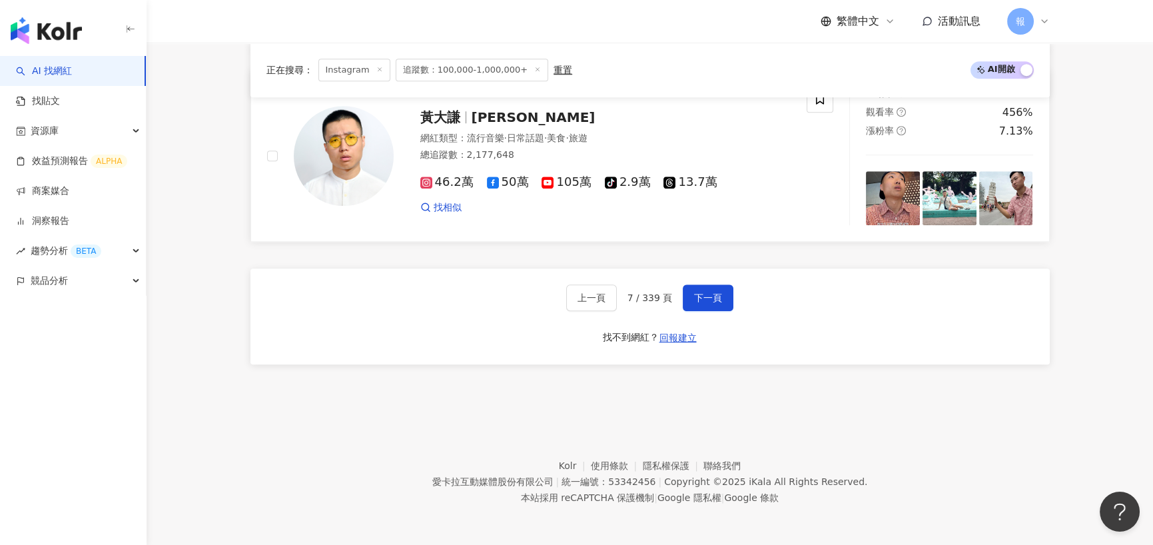
scroll to position [2572, 0]
click at [689, 293] on button "下一頁" at bounding box center [708, 297] width 51 height 27
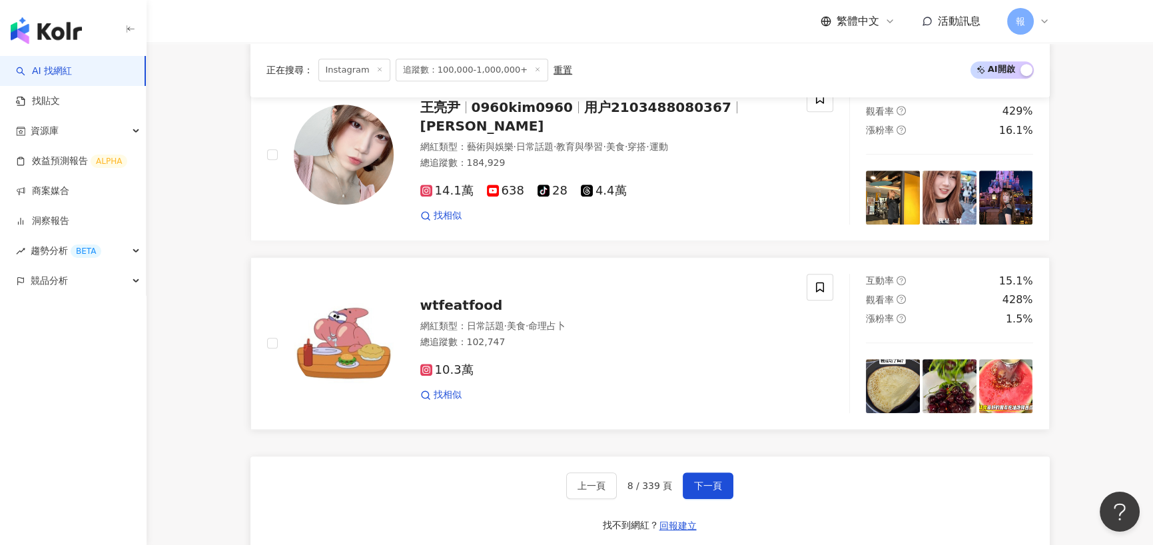
scroll to position [2479, 0]
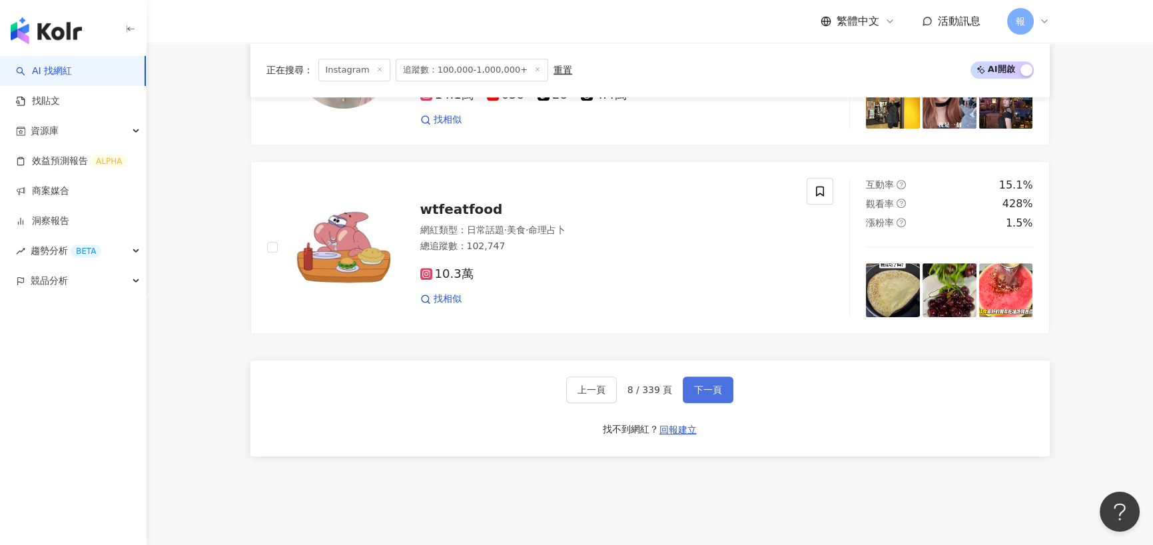
click at [719, 396] on button "下一頁" at bounding box center [708, 389] width 51 height 27
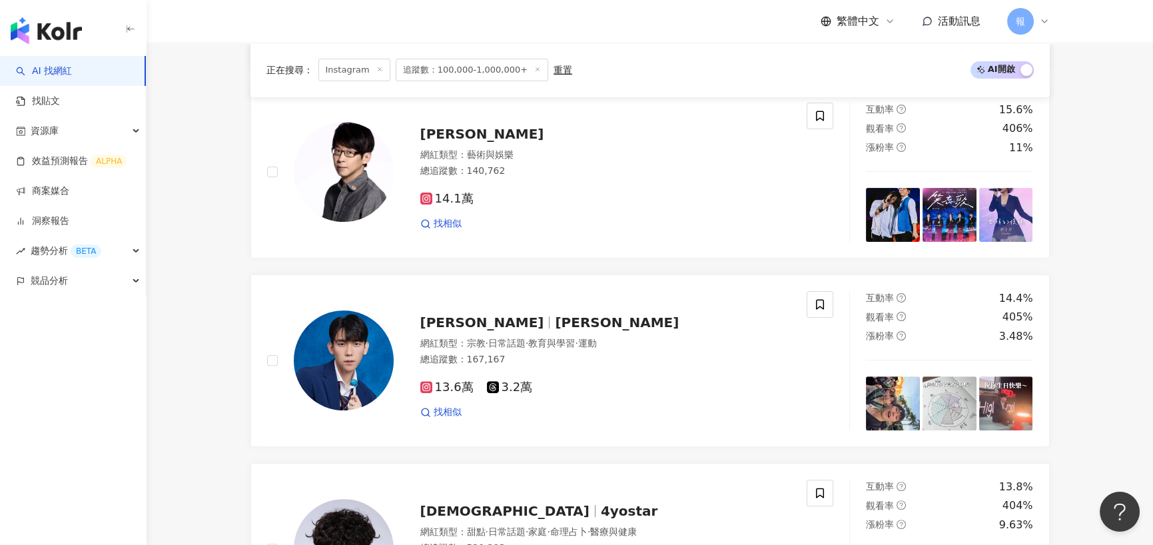
scroll to position [1398, 0]
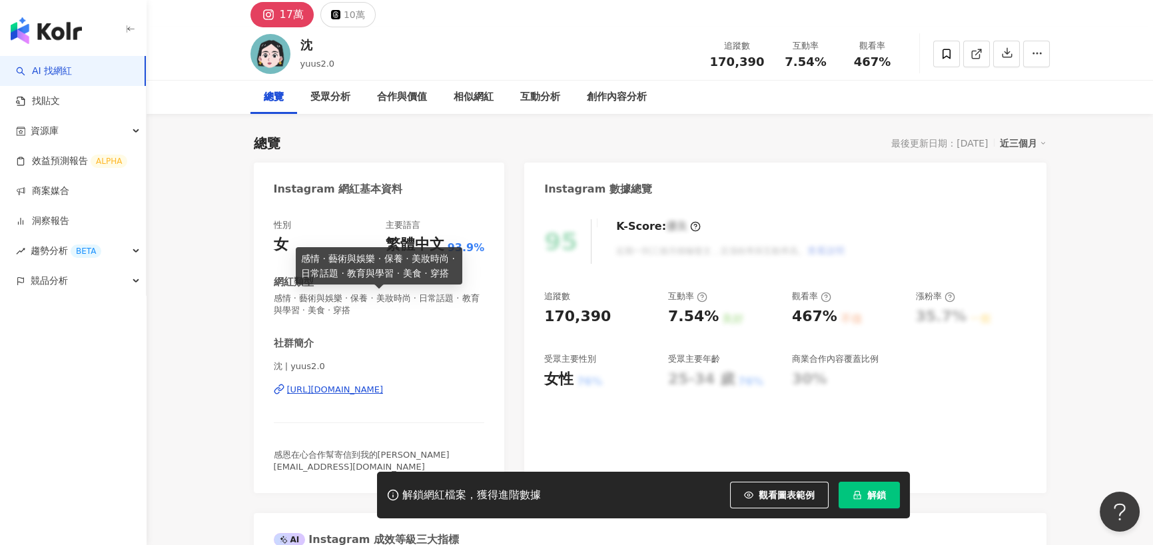
scroll to position [133, 0]
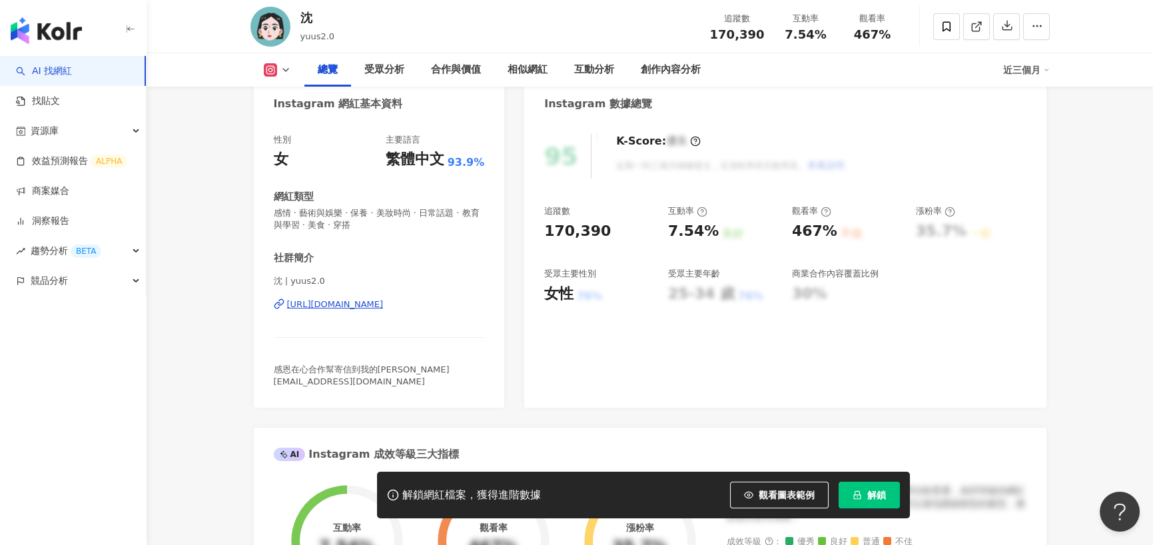
click at [382, 309] on div "https://www.instagram.com/yuus2.0/" at bounding box center [335, 304] width 97 height 12
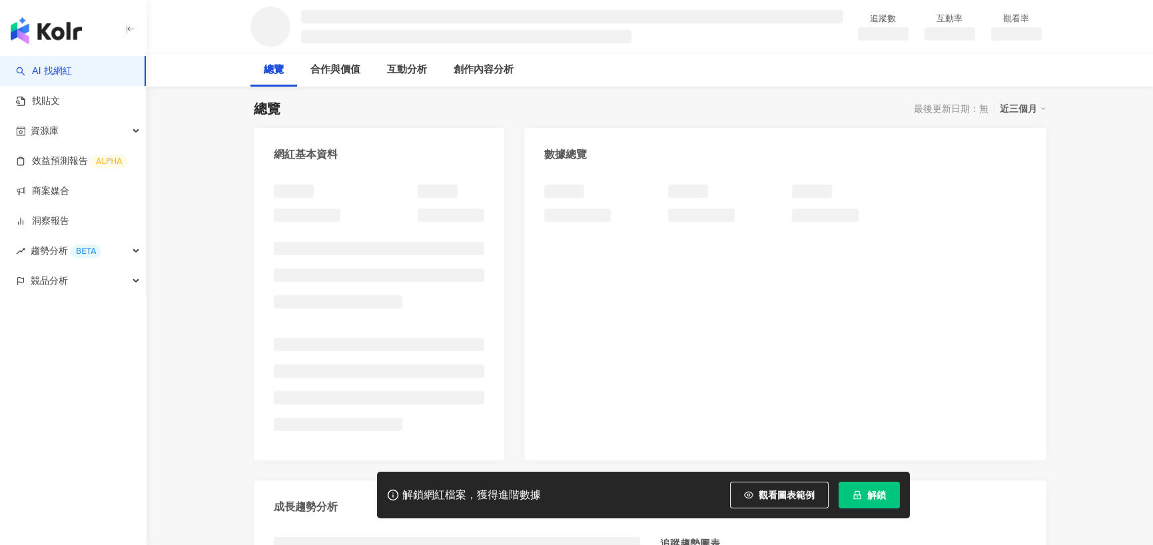
scroll to position [133, 0]
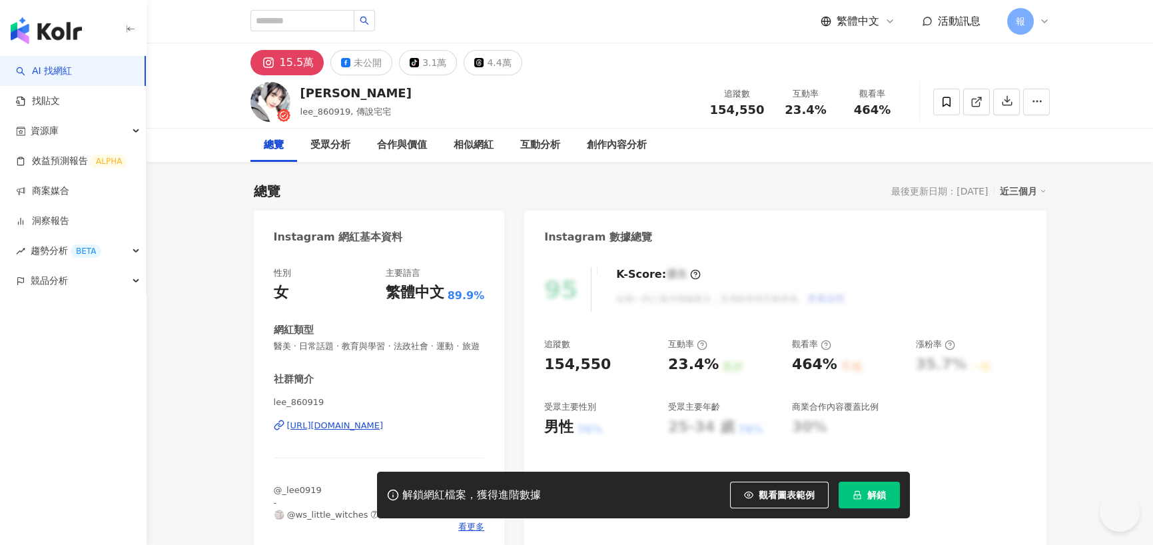
click at [340, 448] on div "lee_860919 [URL][DOMAIN_NAME]" at bounding box center [379, 435] width 211 height 78
click at [343, 432] on div "[URL][DOMAIN_NAME]" at bounding box center [335, 426] width 97 height 12
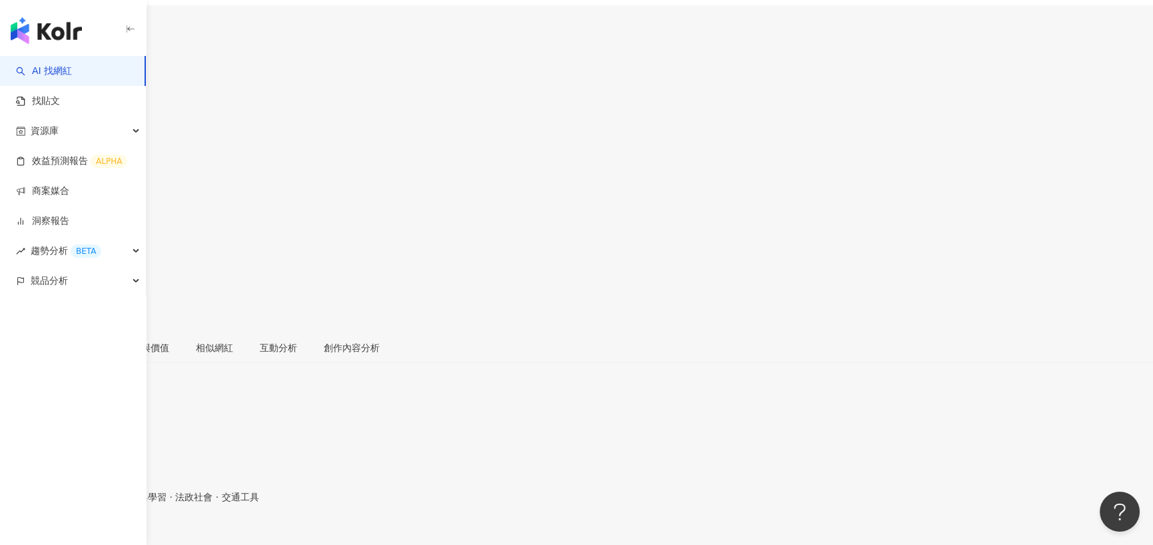
scroll to position [133, 0]
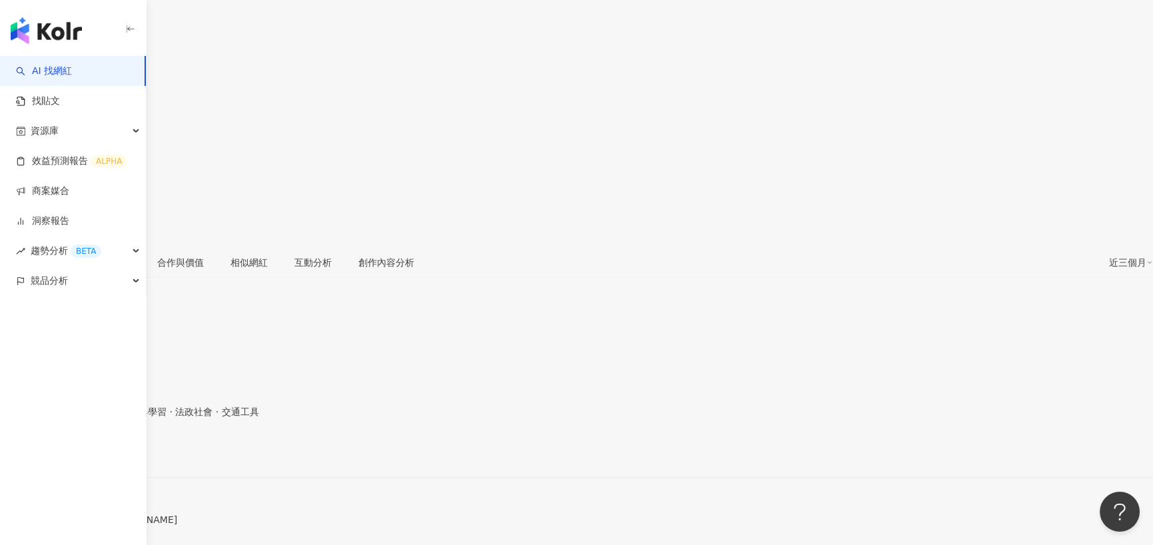
click at [117, 449] on div "https://www.instagram.com/a.b.b.i.e_97/" at bounding box center [65, 454] width 104 height 11
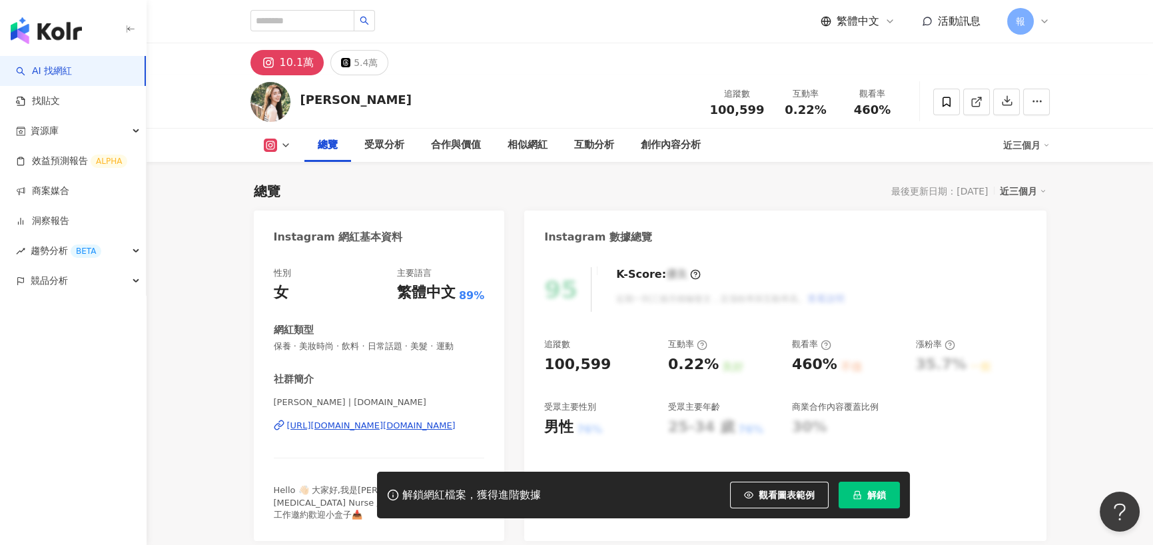
scroll to position [200, 0]
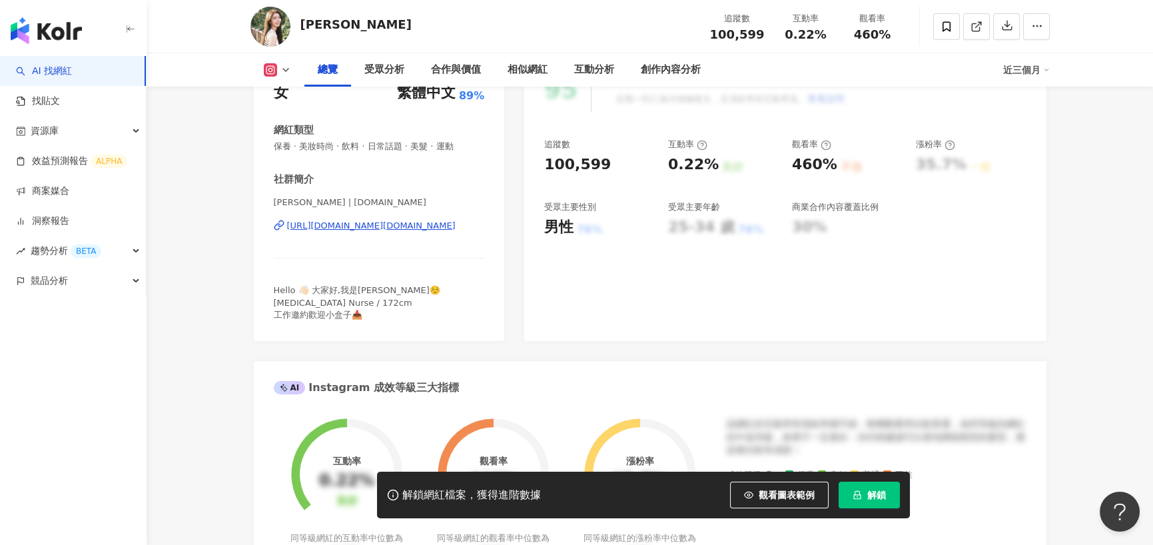
click at [407, 230] on div "[URL][DOMAIN_NAME][DOMAIN_NAME]" at bounding box center [371, 226] width 168 height 12
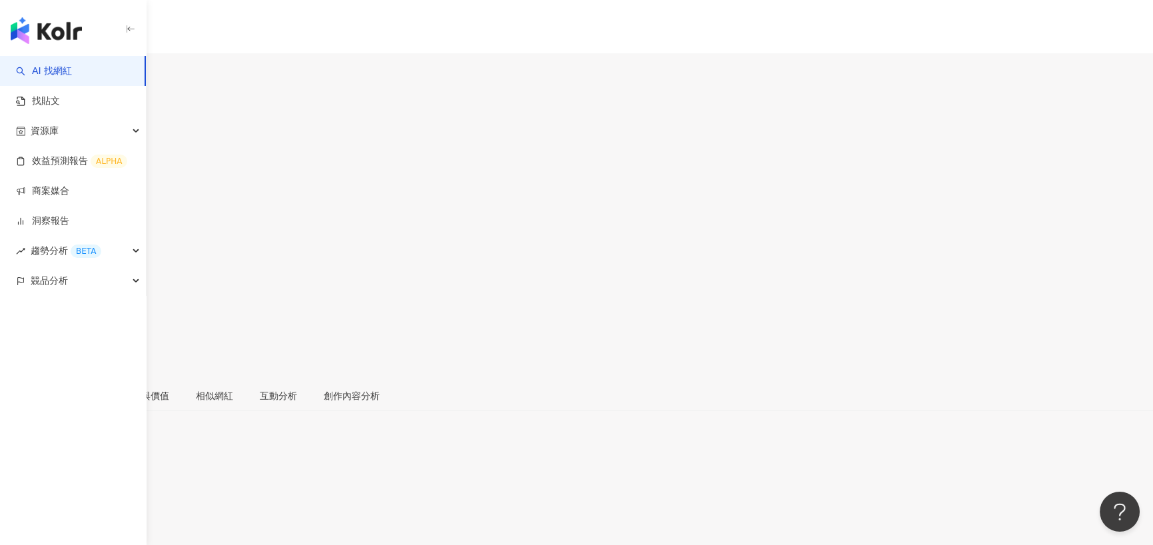
scroll to position [133, 0]
click at [272, 449] on div "[URL][DOMAIN_NAME][PERSON_NAME][DOMAIN_NAME]" at bounding box center [142, 454] width 259 height 11
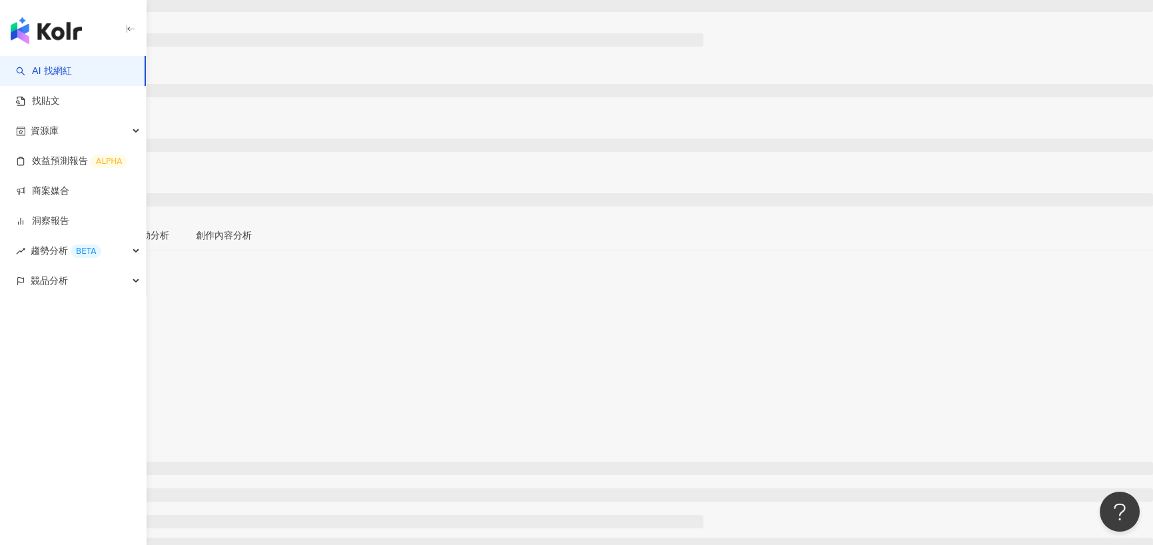
scroll to position [133, 0]
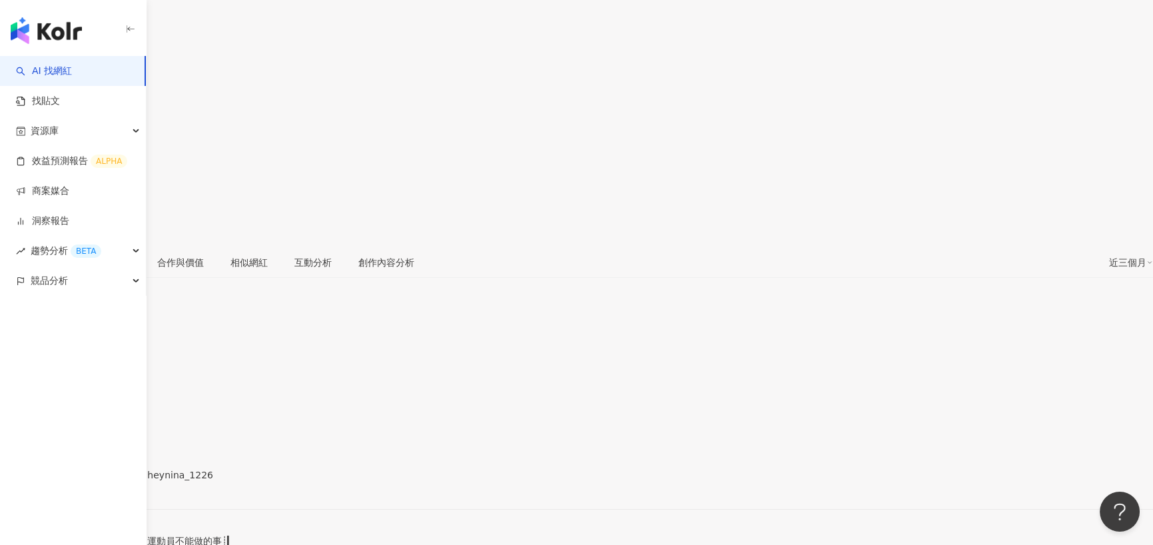
click at [117, 481] on div "https://www.instagram.com/heynina_1226/" at bounding box center [65, 486] width 104 height 11
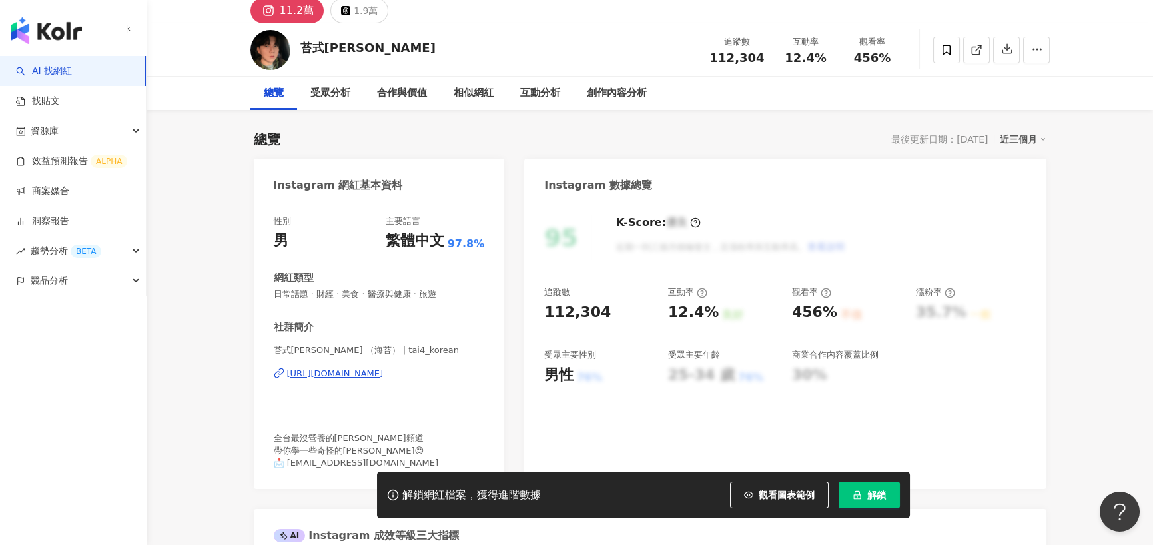
scroll to position [133, 0]
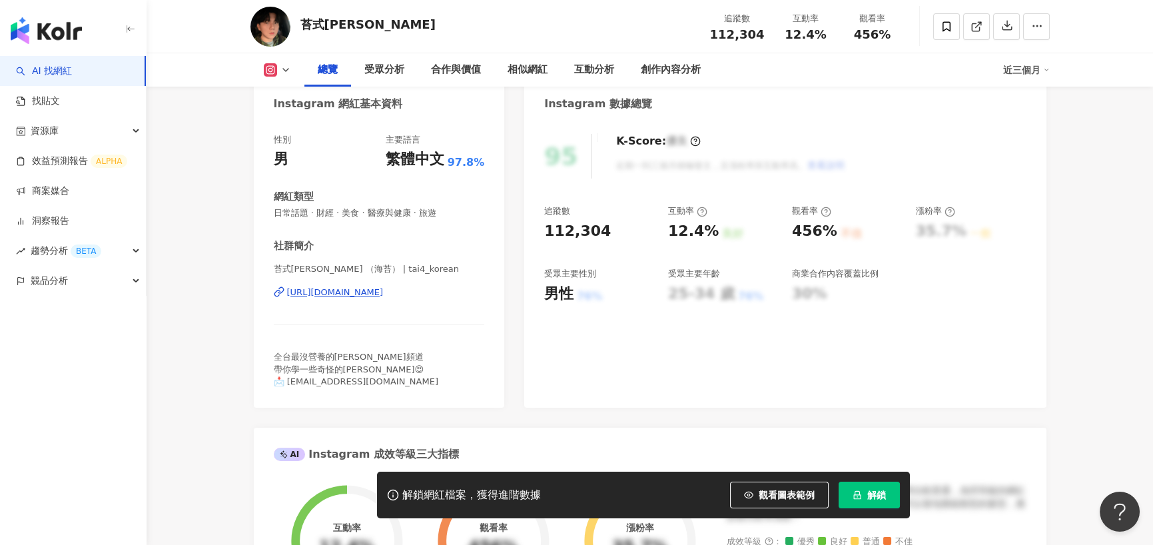
click at [327, 299] on div "苔式[PERSON_NAME] （海苔） | tai4_korean [URL][DOMAIN_NAME]" at bounding box center [379, 302] width 211 height 78
click at [337, 294] on div "[URL][DOMAIN_NAME]" at bounding box center [335, 292] width 97 height 12
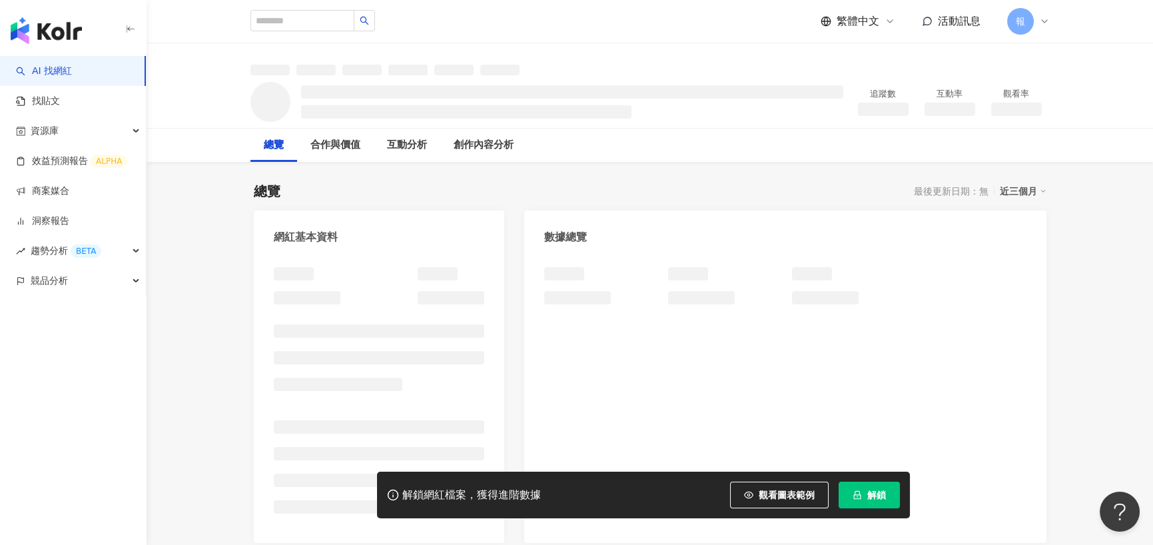
click at [334, 357] on div at bounding box center [379, 395] width 211 height 256
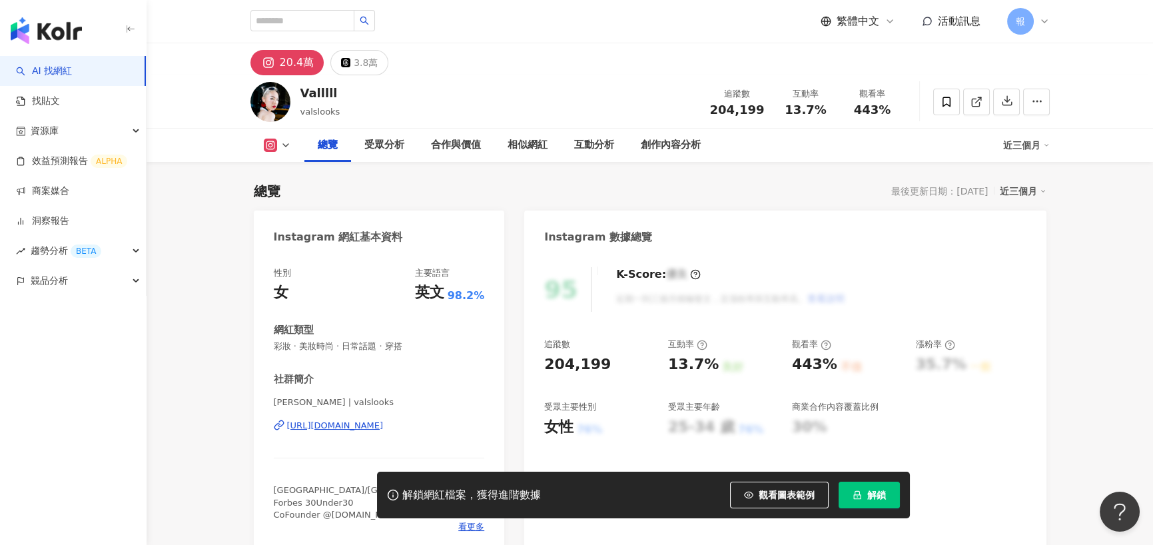
scroll to position [67, 0]
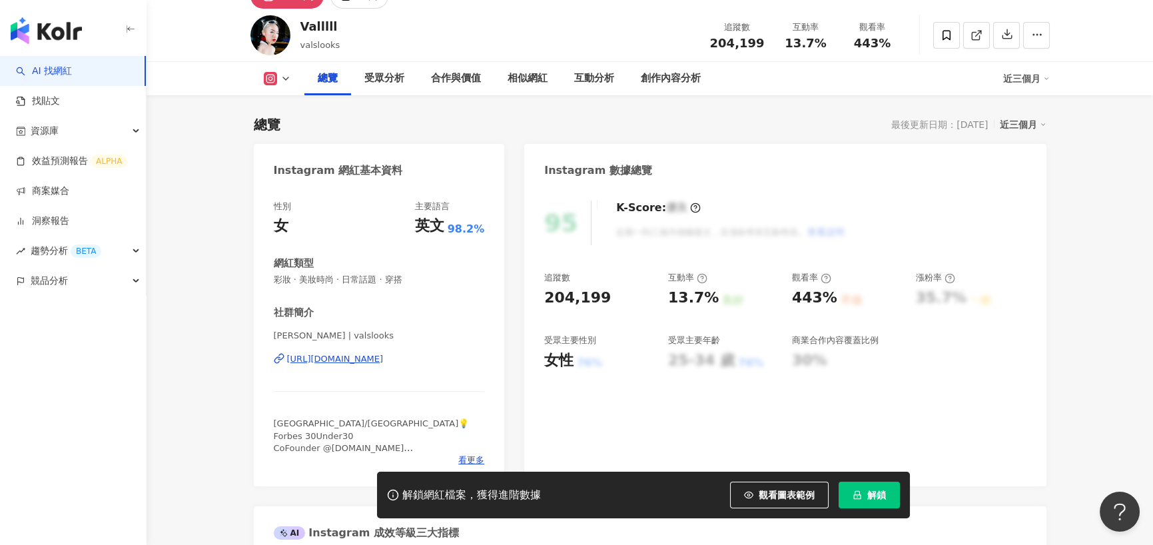
click at [335, 364] on div "[URL][DOMAIN_NAME]" at bounding box center [335, 359] width 97 height 12
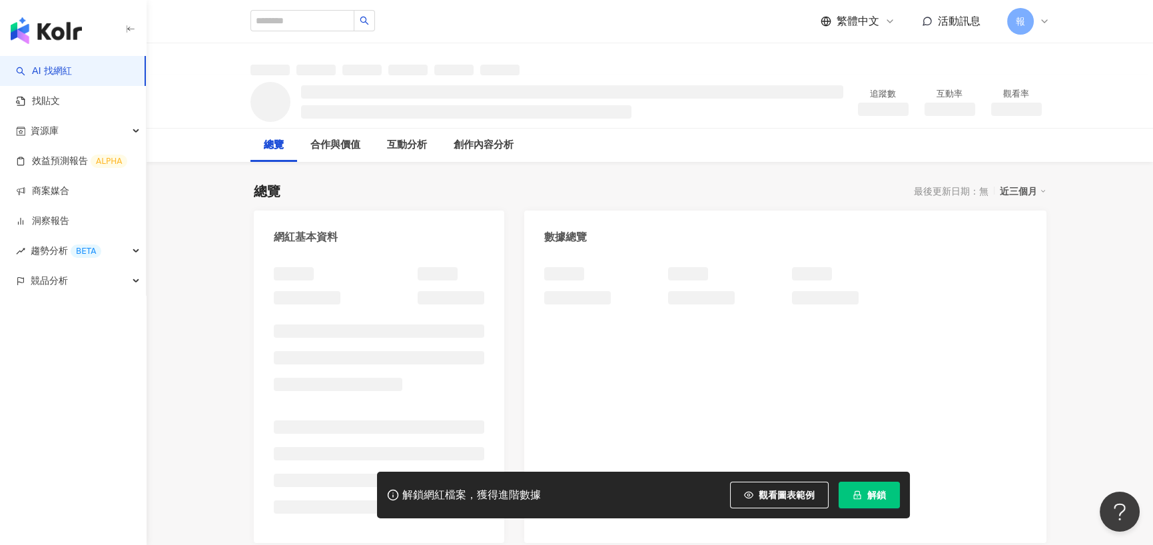
scroll to position [67, 0]
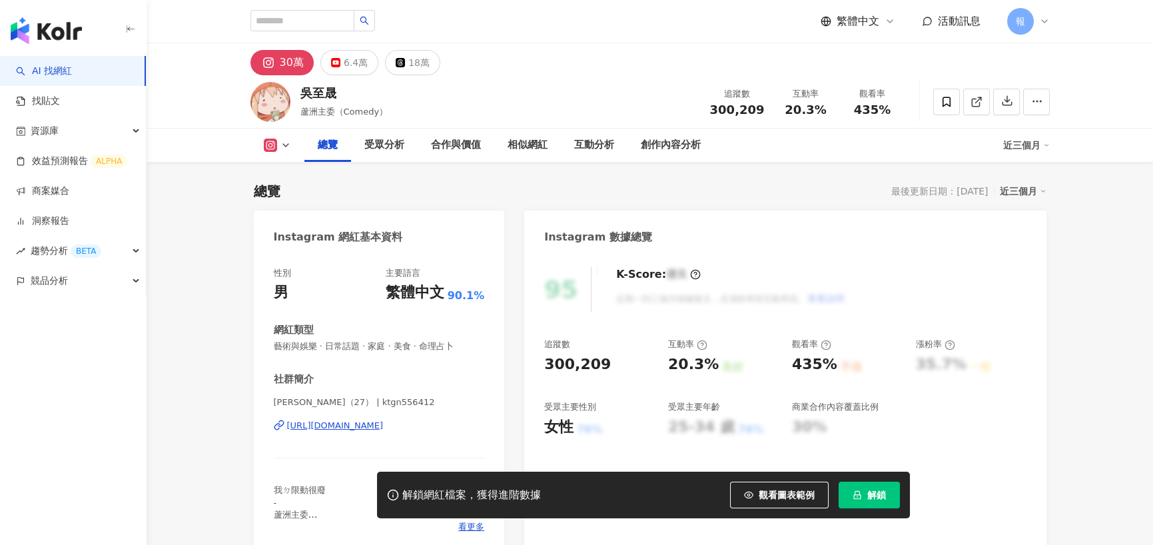
click at [314, 420] on div "https://www.instagram.com/ktgn556412/" at bounding box center [335, 426] width 97 height 12
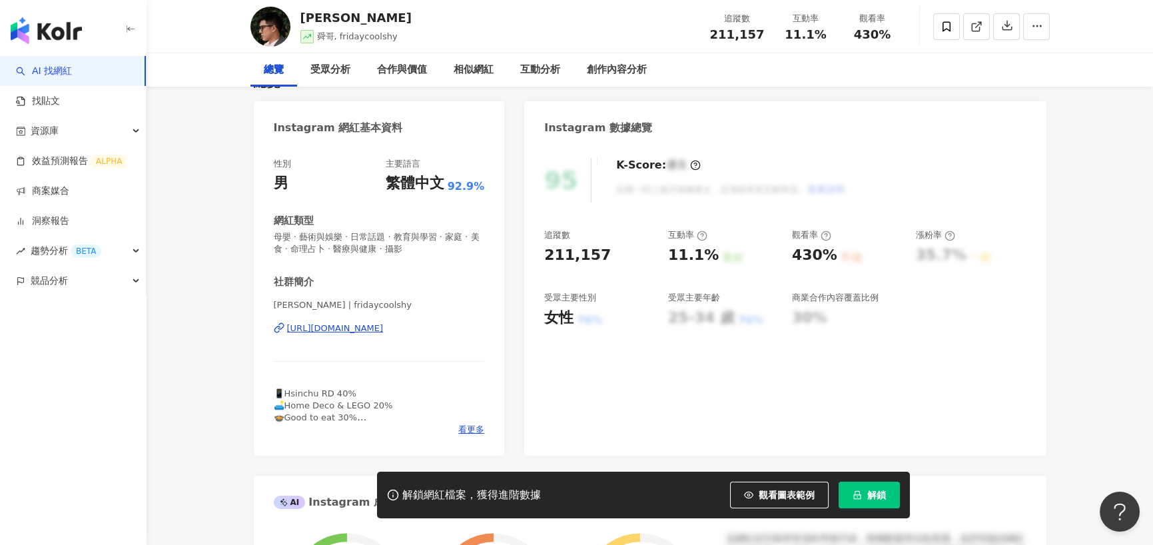
scroll to position [133, 0]
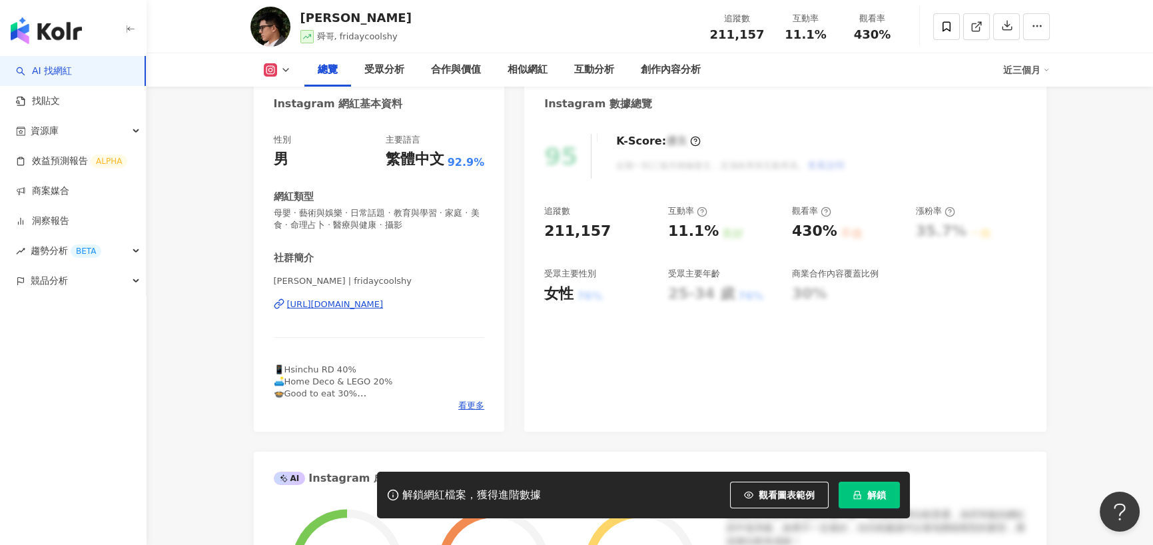
click at [376, 306] on div "https://www.instagram.com/fridaycoolshy/" at bounding box center [335, 304] width 97 height 12
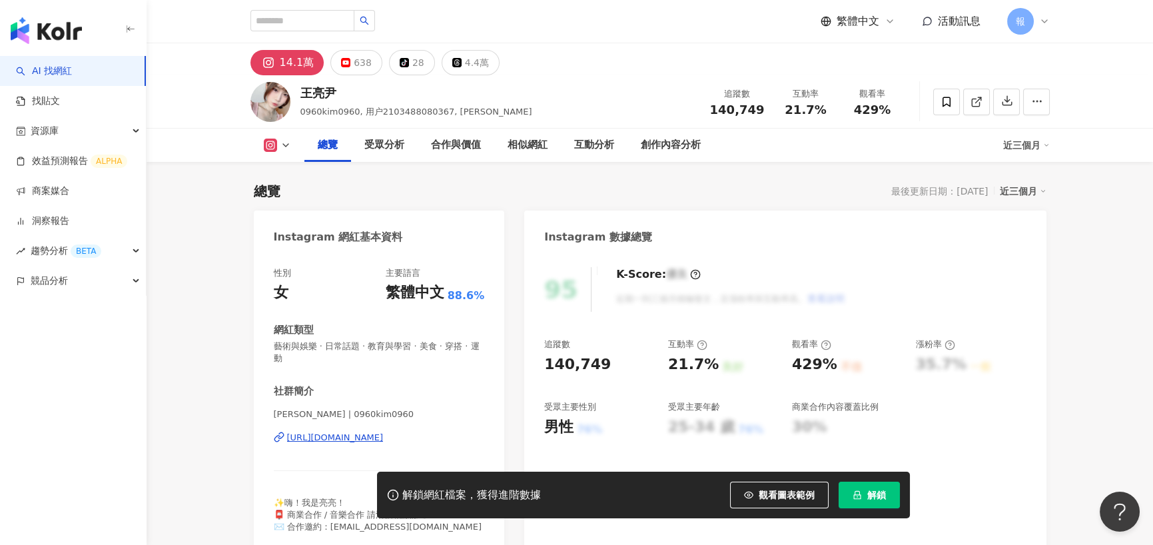
scroll to position [67, 0]
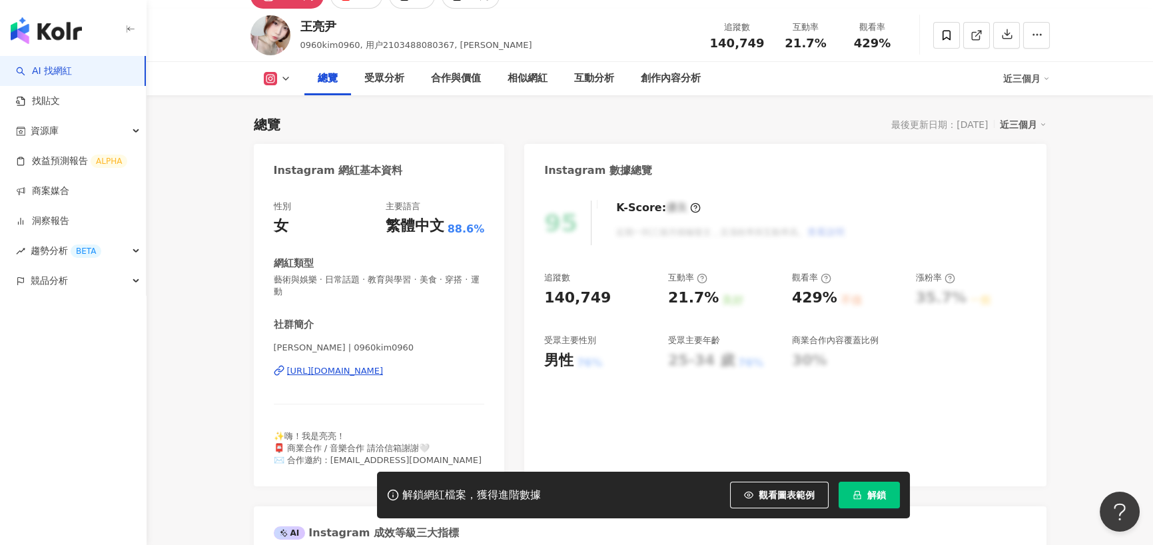
click at [384, 371] on div "[URL][DOMAIN_NAME]" at bounding box center [335, 371] width 97 height 12
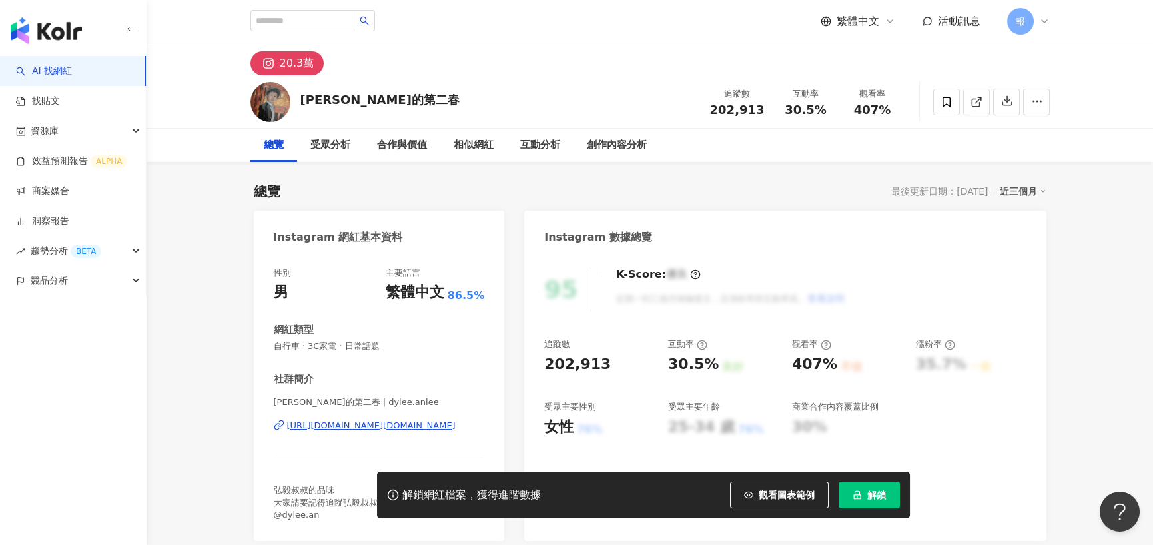
click at [358, 422] on div "[URL][DOMAIN_NAME][DOMAIN_NAME]" at bounding box center [371, 426] width 168 height 12
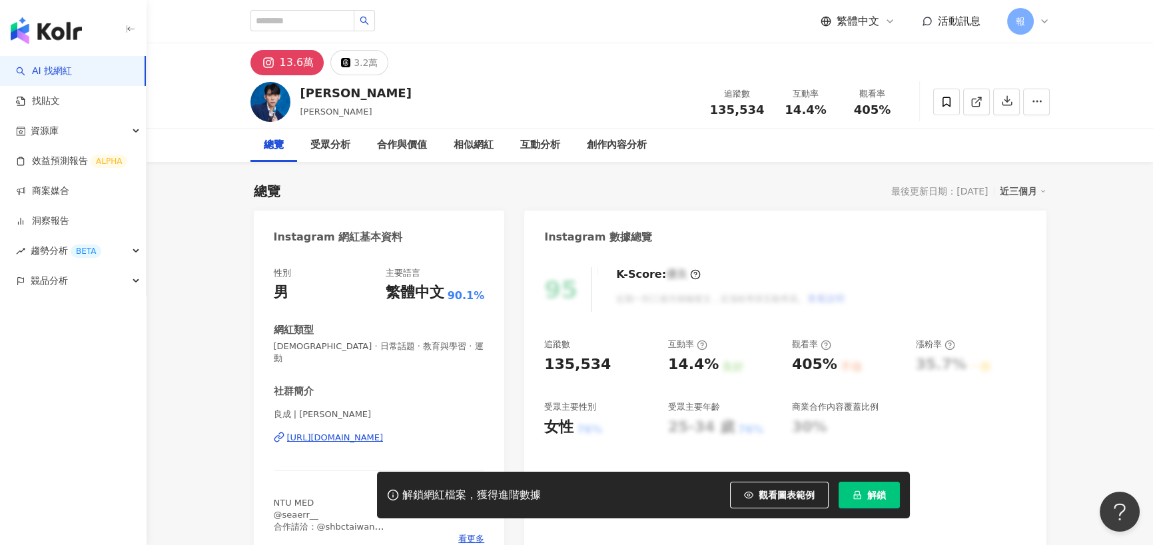
click at [280, 432] on icon at bounding box center [279, 437] width 11 height 11
